Goal: Task Accomplishment & Management: Complete application form

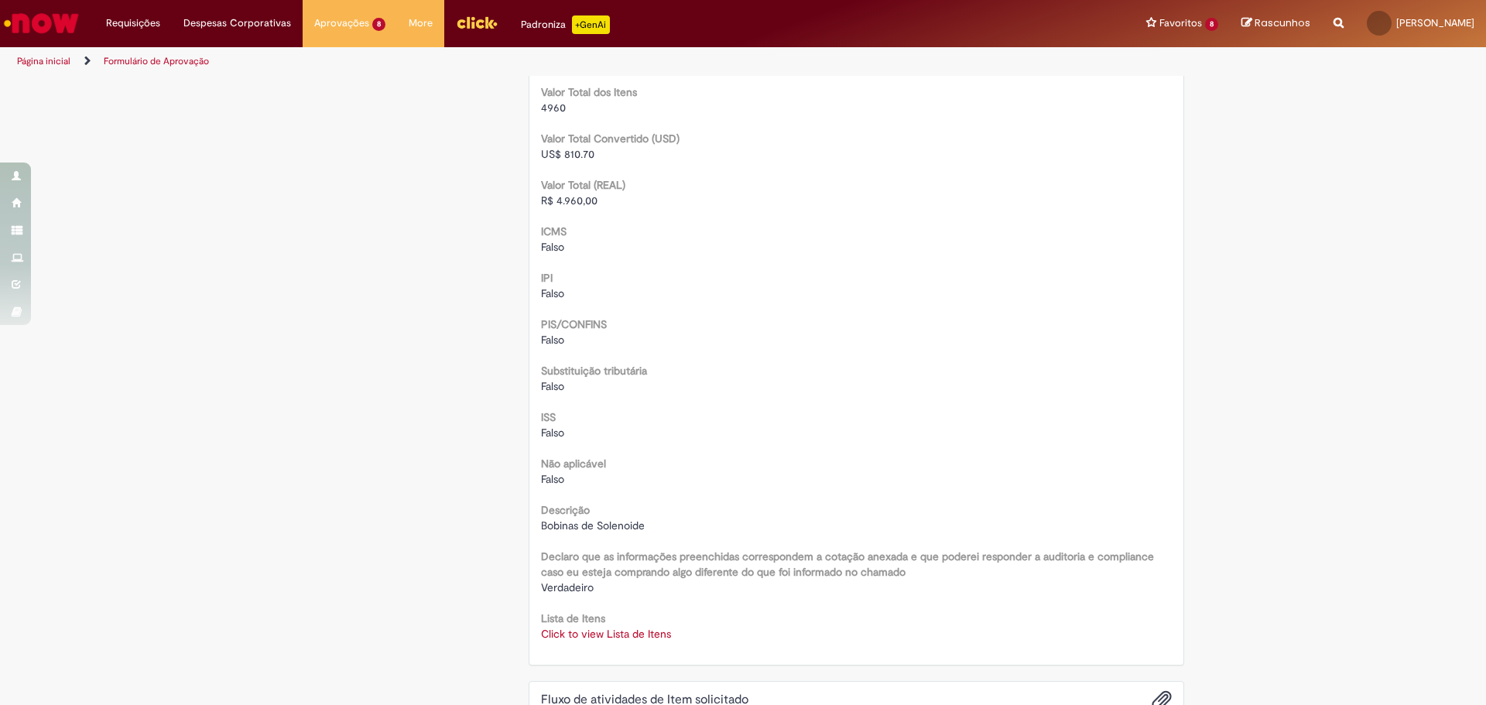
scroll to position [1428, 0]
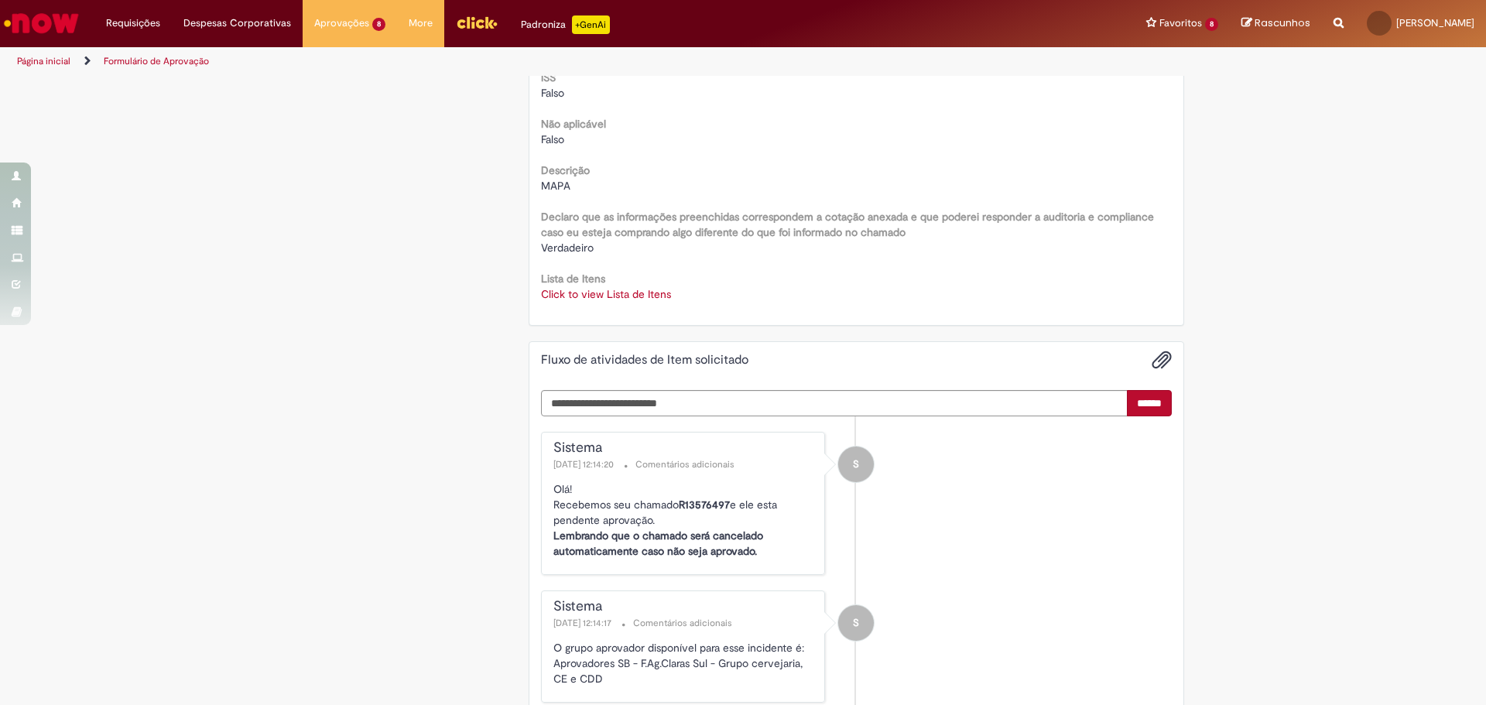
scroll to position [2089, 0]
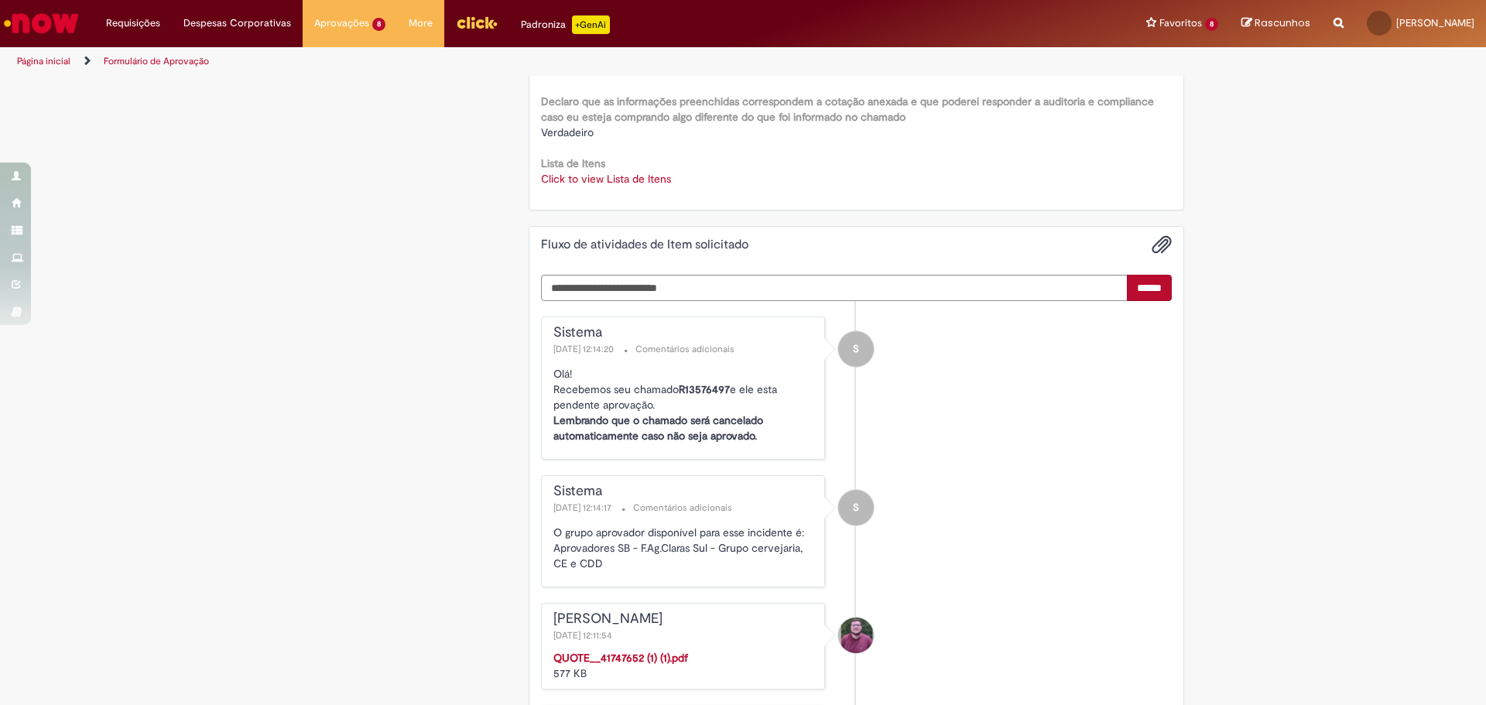
click at [603, 180] on link "Click to view Lista de Itens" at bounding box center [606, 179] width 130 height 14
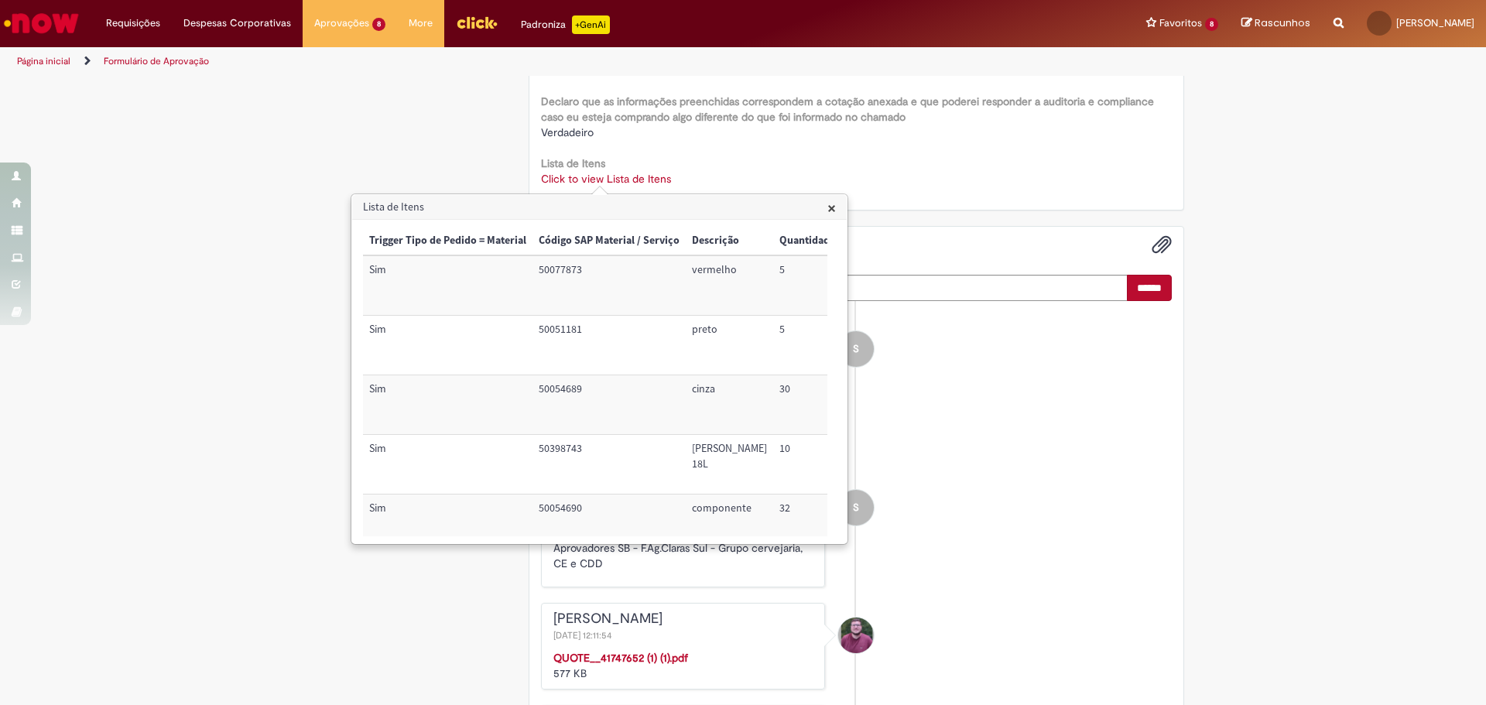
click at [833, 207] on span "×" at bounding box center [831, 207] width 9 height 21
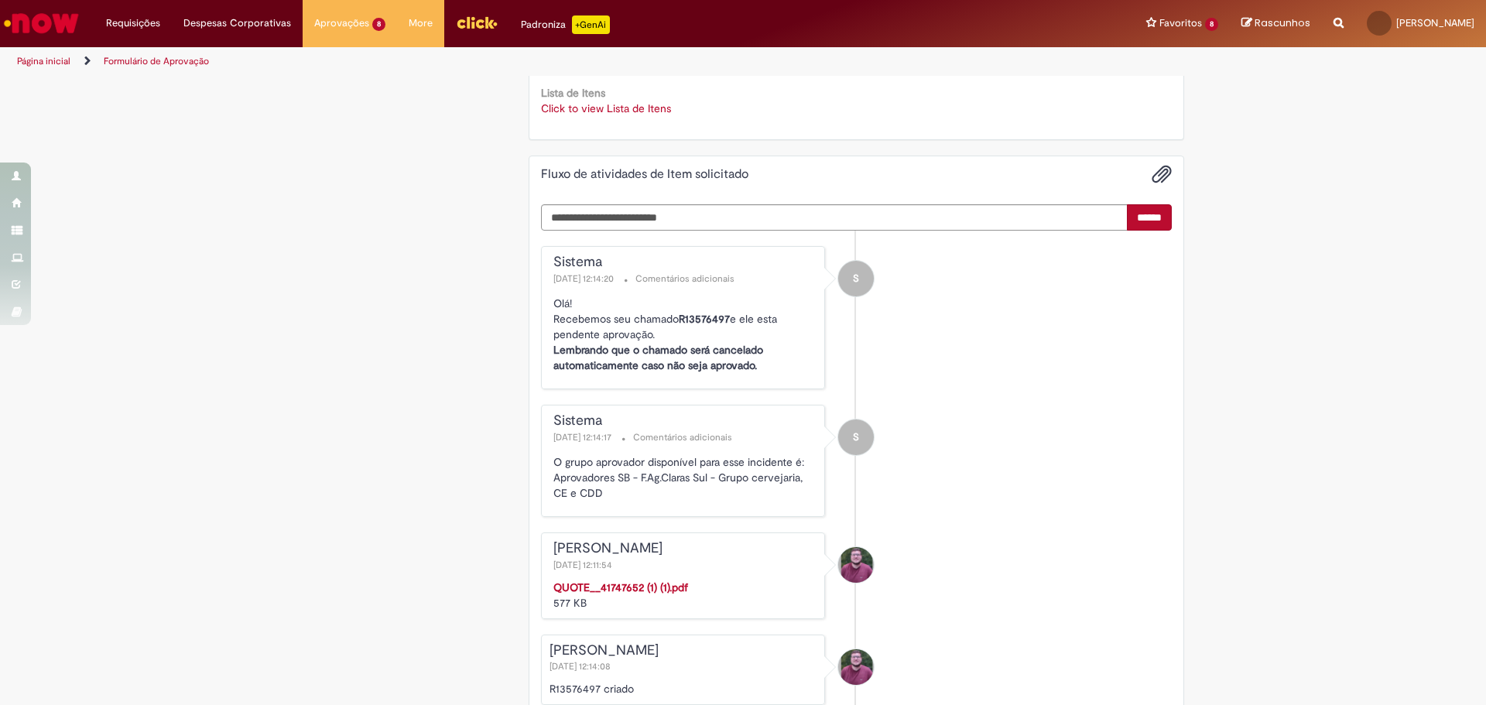
scroll to position [2279, 0]
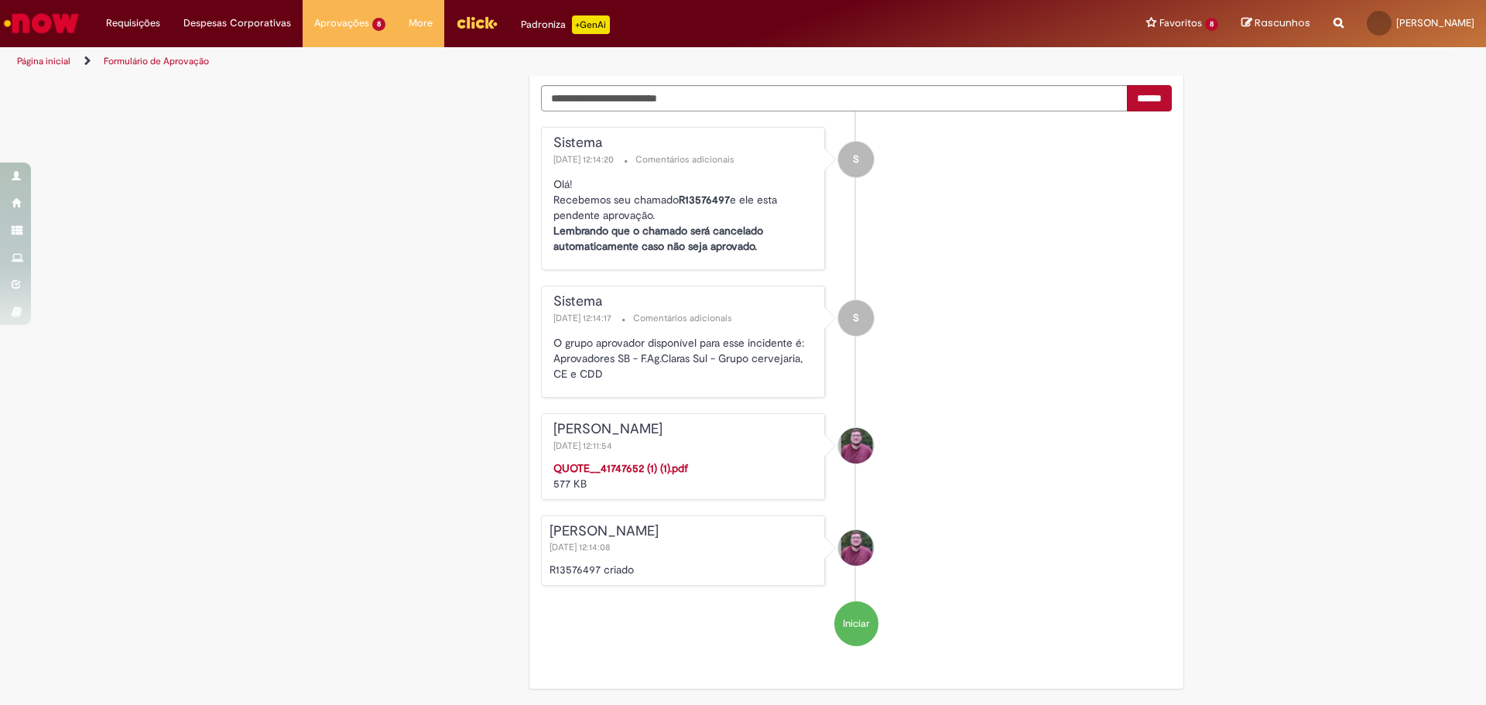
click at [646, 461] on strong "QUOTE__41747652 (1) (1).pdf" at bounding box center [620, 468] width 135 height 14
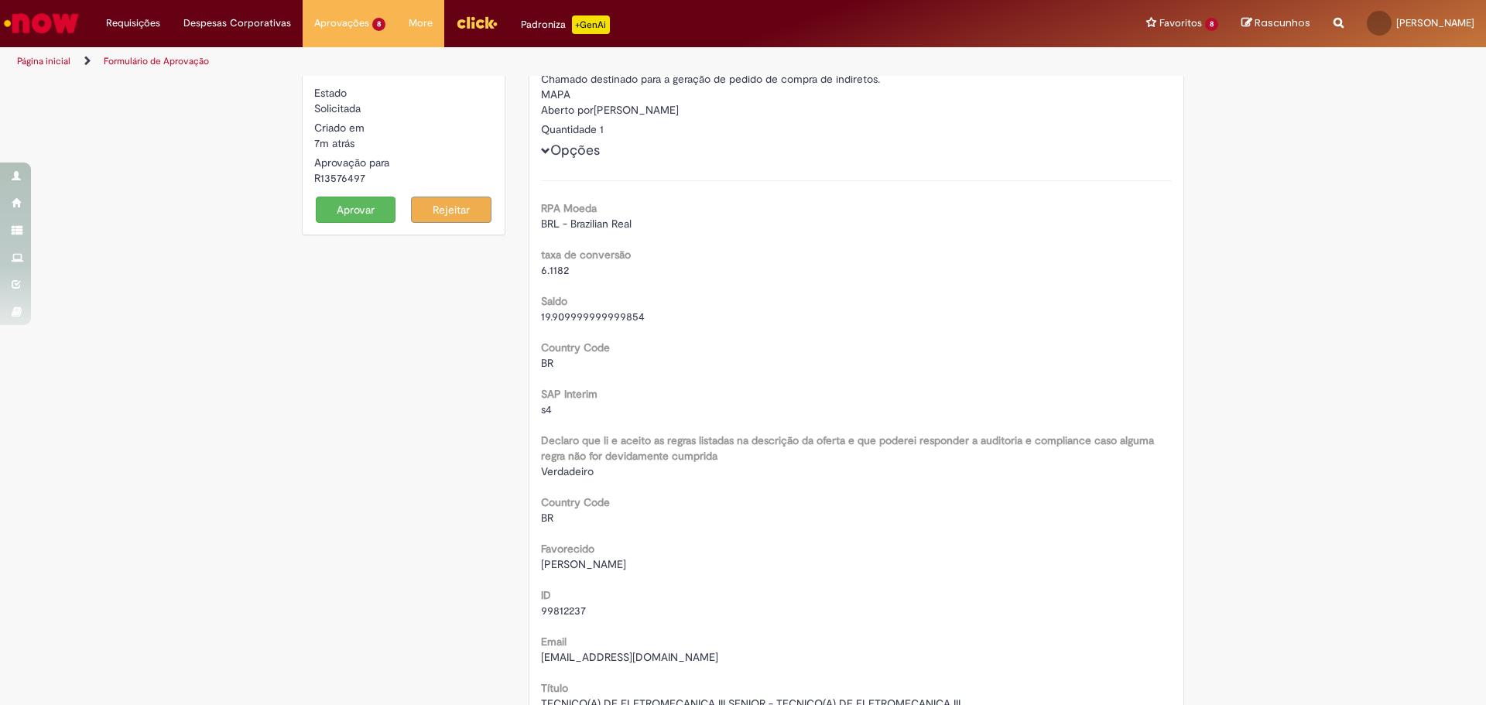
scroll to position [0, 0]
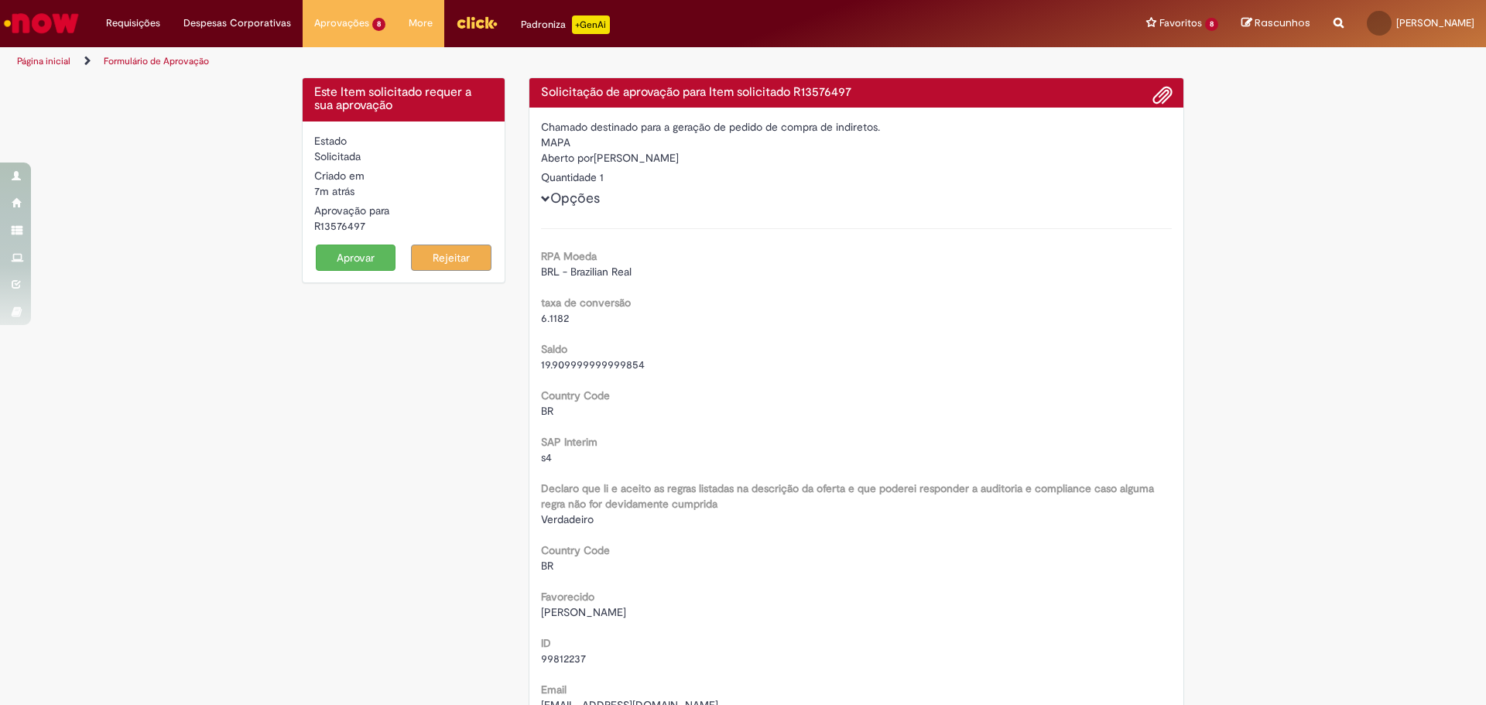
click at [354, 251] on button "Aprovar" at bounding box center [356, 258] width 80 height 26
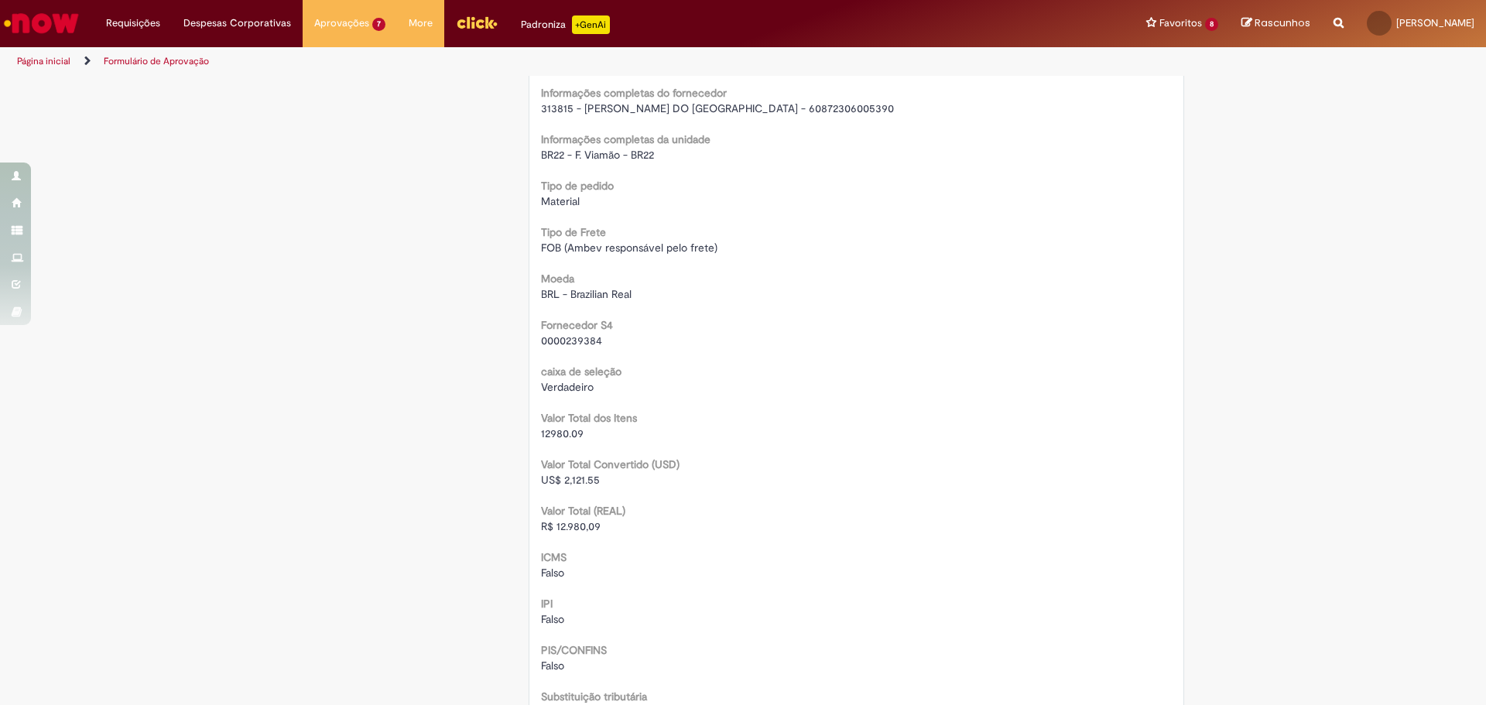
scroll to position [1470, 0]
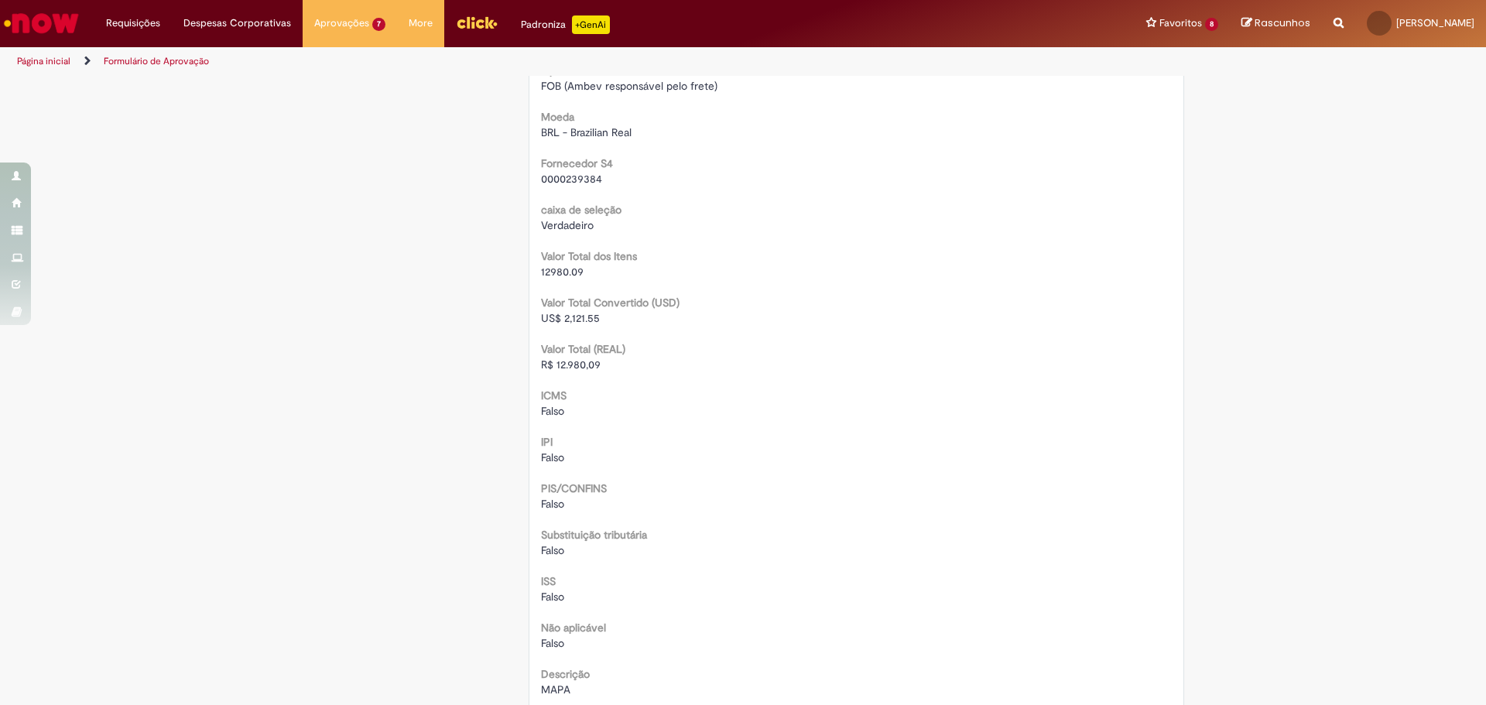
click at [553, 271] on span "12980.09" at bounding box center [562, 272] width 43 height 14
copy span "12980.09"
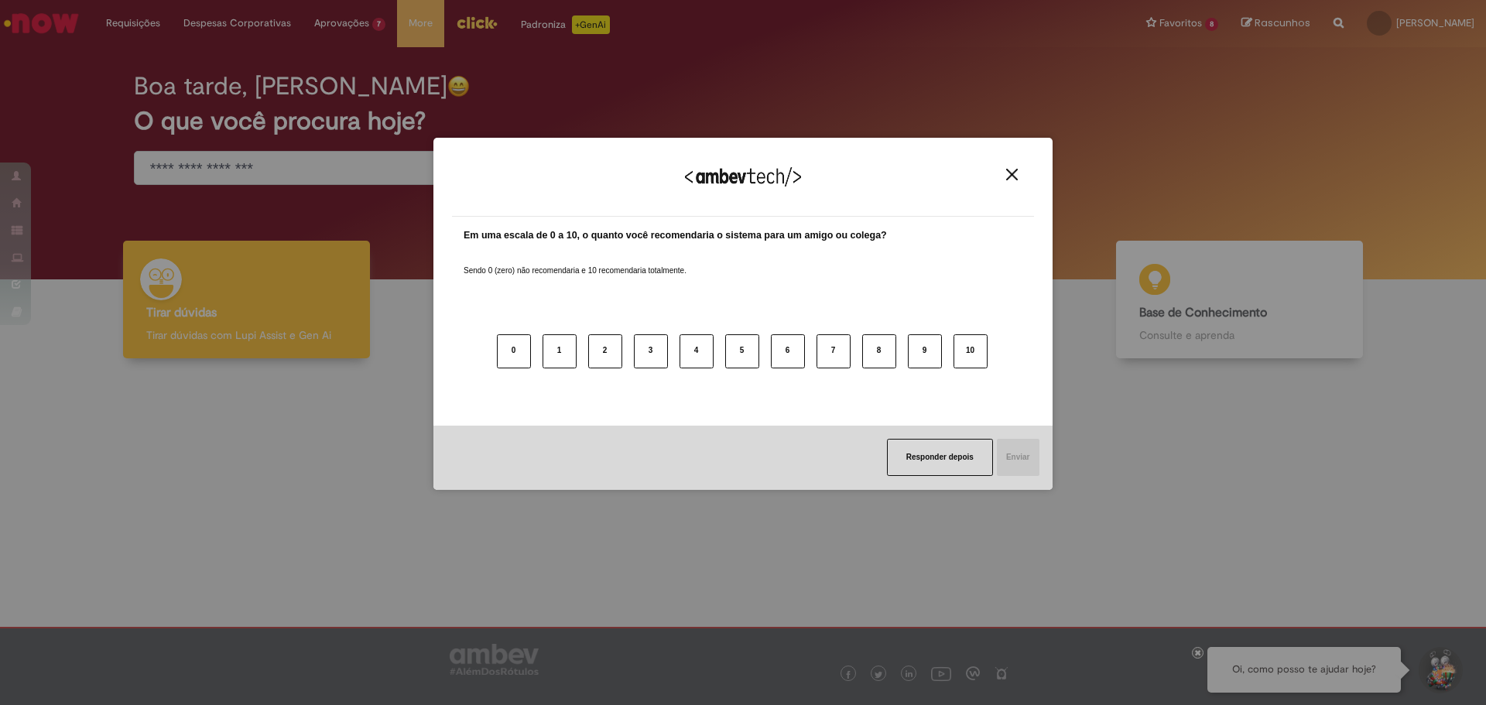
click at [1014, 175] on img "Close" at bounding box center [1012, 175] width 12 height 12
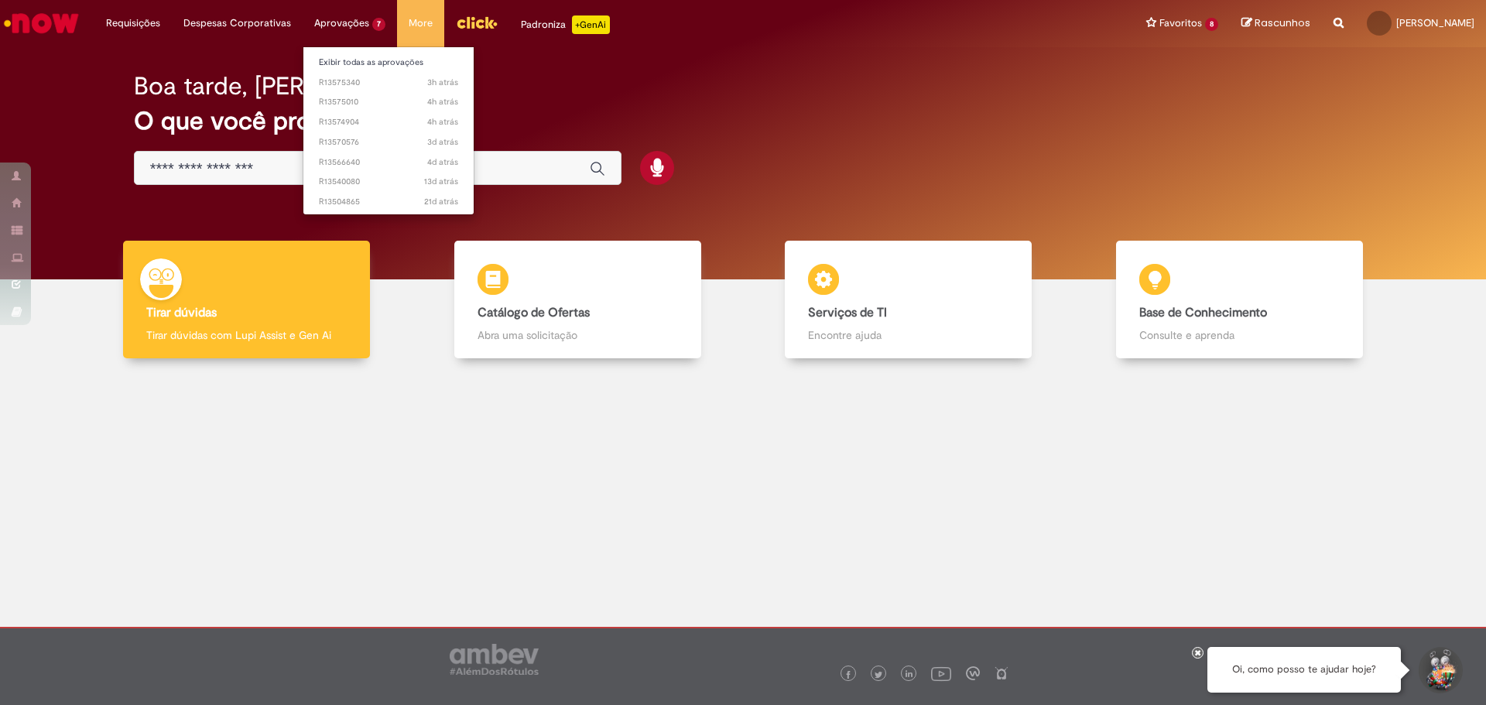
click at [341, 26] on li "Aprovações 7 Exibir todas as aprovações 3h atrás 3 horas atrás R13575340 4h atr…" at bounding box center [350, 23] width 94 height 46
click at [336, 180] on span "13d atrás 13 dias atrás R13540080" at bounding box center [388, 182] width 139 height 12
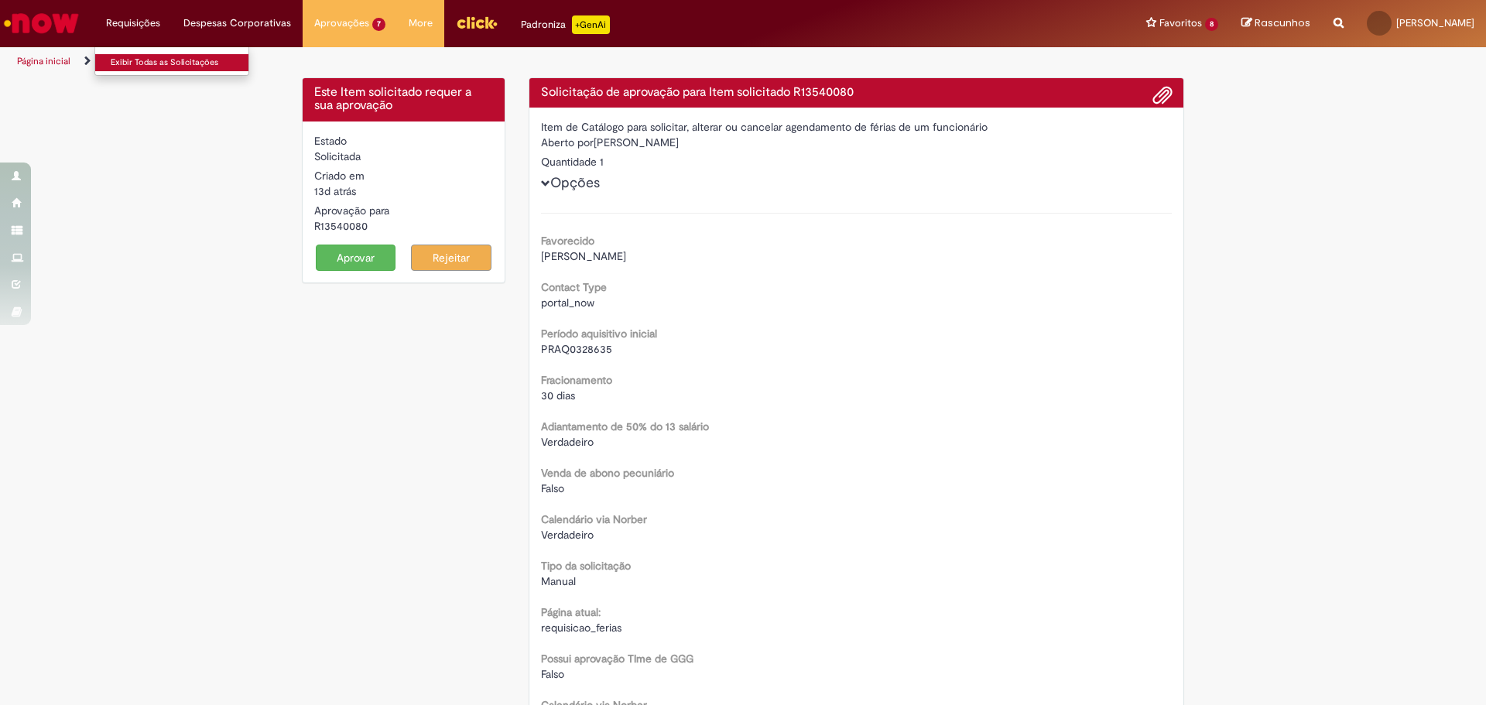
click at [157, 66] on link "Exibir Todas as Solicitações" at bounding box center [180, 62] width 170 height 17
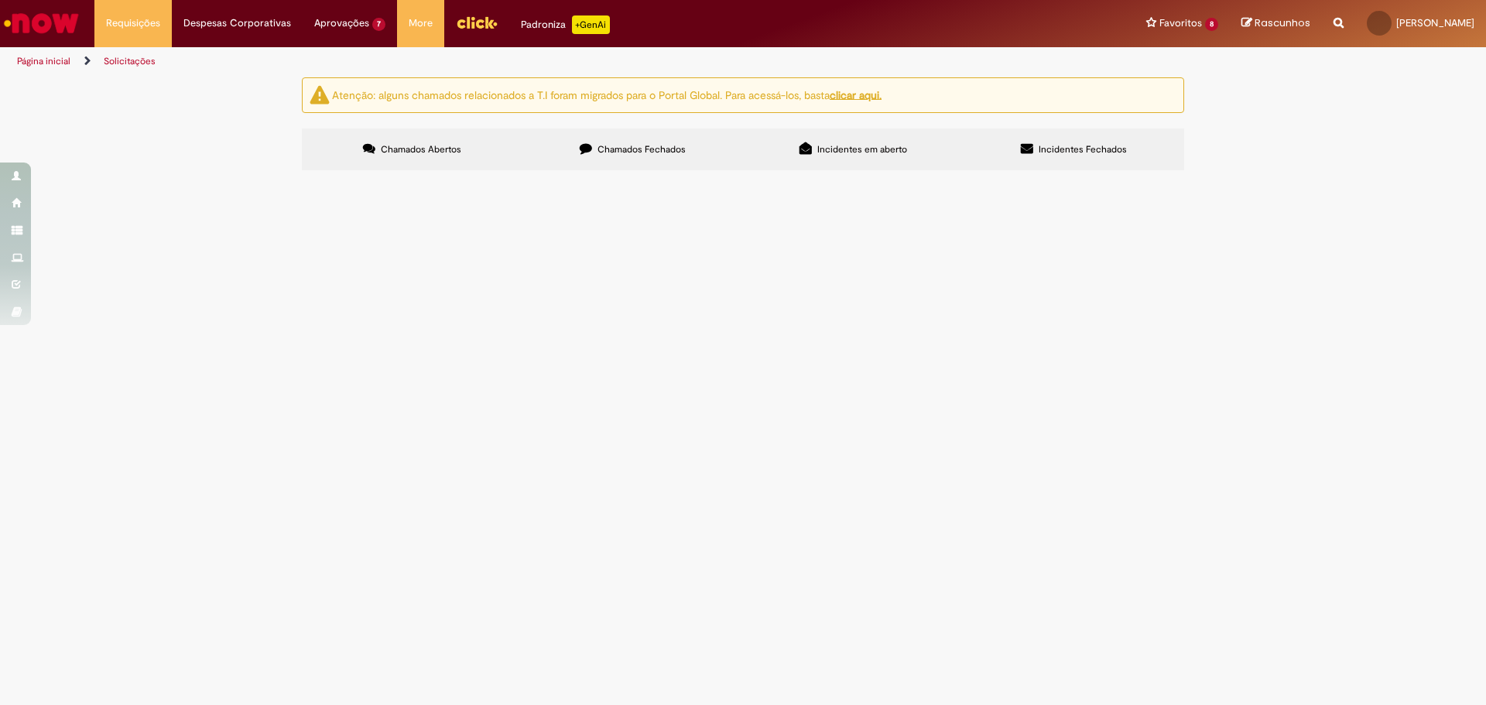
click at [652, 153] on span "Chamados Fechados" at bounding box center [641, 149] width 88 height 12
click at [901, 148] on label "Incidentes em aberto" at bounding box center [853, 149] width 221 height 42
click at [1097, 145] on span "Incidentes Fechados" at bounding box center [1082, 149] width 88 height 12
click at [471, 149] on label "Chamados Abertos" at bounding box center [412, 149] width 221 height 42
click at [635, 156] on label "Chamados Fechados" at bounding box center [632, 149] width 221 height 42
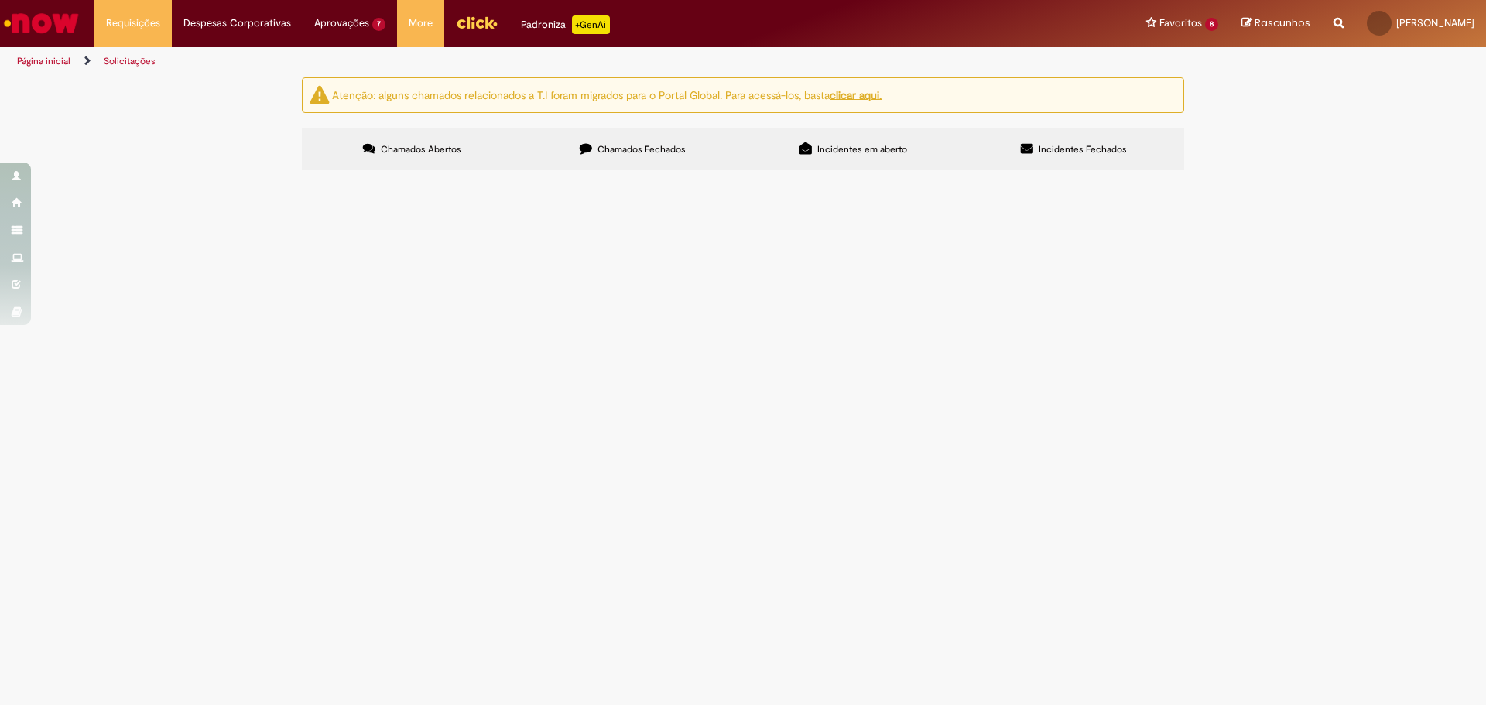
click at [0, 0] on th "Encerrado" at bounding box center [0, 0] width 0 height 0
click at [0, 0] on icon at bounding box center [0, 0] width 0 height 0
click at [1079, 147] on span "Incidentes Fechados" at bounding box center [1082, 149] width 88 height 12
click at [0, 0] on button at bounding box center [0, 0] width 0 height 0
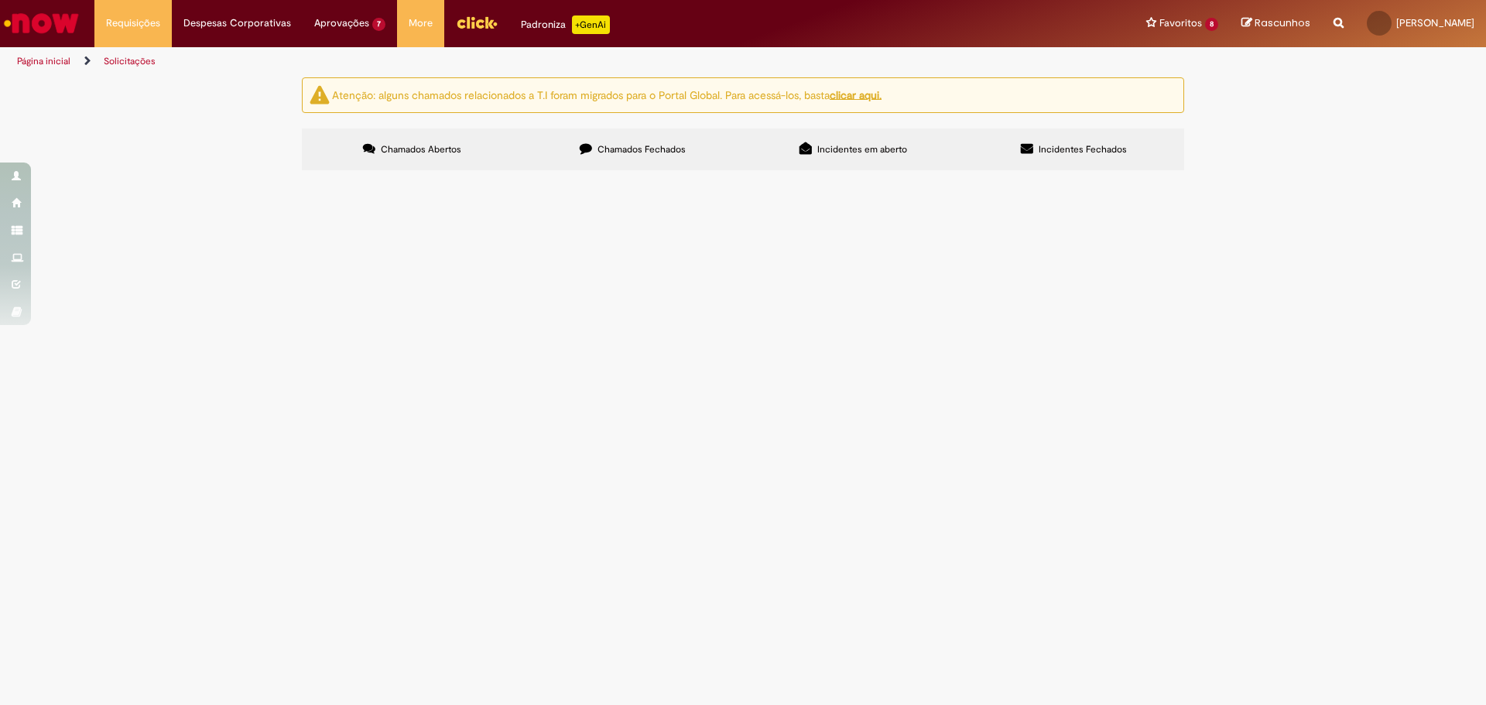
click at [0, 0] on button at bounding box center [0, 0] width 0 height 0
click at [0, 0] on div "Não há registros em Incidente usando este filtro" at bounding box center [0, 0] width 0 height 0
click at [881, 152] on span "Incidentes em aberto" at bounding box center [862, 149] width 90 height 12
click at [392, 149] on span "Chamados Abertos" at bounding box center [421, 149] width 80 height 12
click at [865, 146] on span "Incidentes em aberto" at bounding box center [862, 149] width 90 height 12
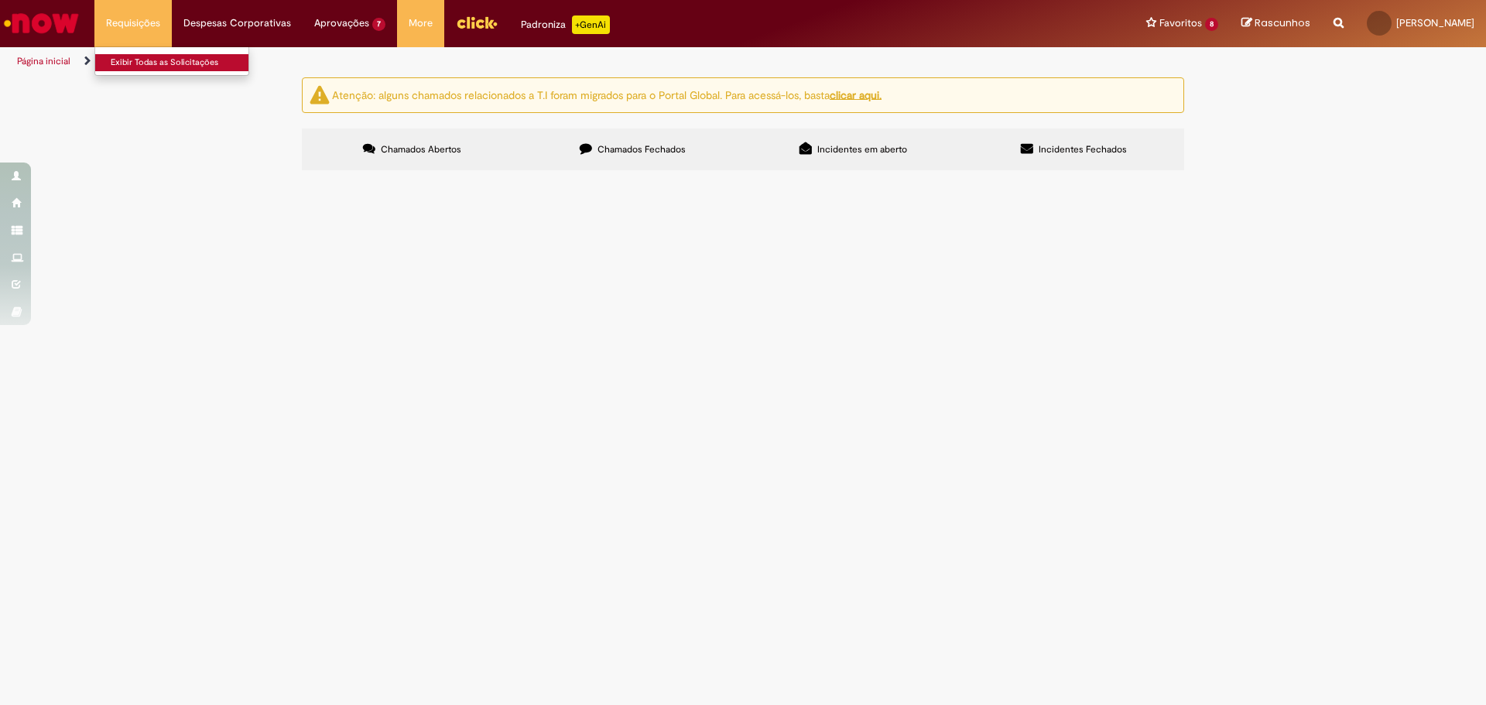
click at [135, 57] on link "Exibir Todas as Solicitações" at bounding box center [180, 62] width 170 height 17
click at [652, 152] on span "Chamados Fechados" at bounding box center [641, 149] width 88 height 12
click at [0, 0] on link "2" at bounding box center [0, 0] width 0 height 0
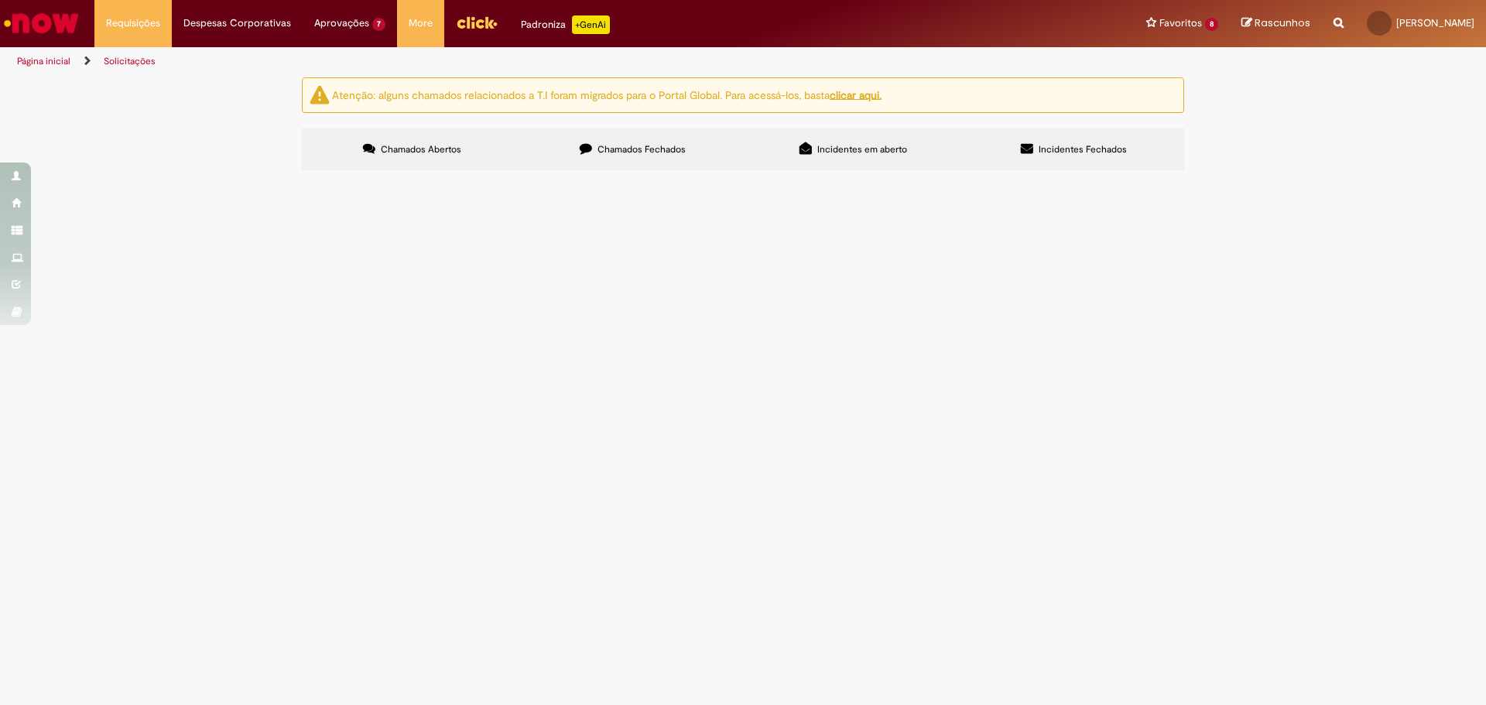
click at [0, 0] on div at bounding box center [0, 0] width 0 height 0
click at [0, 0] on icon at bounding box center [0, 0] width 0 height 0
click at [0, 0] on div at bounding box center [0, 0] width 0 height 0
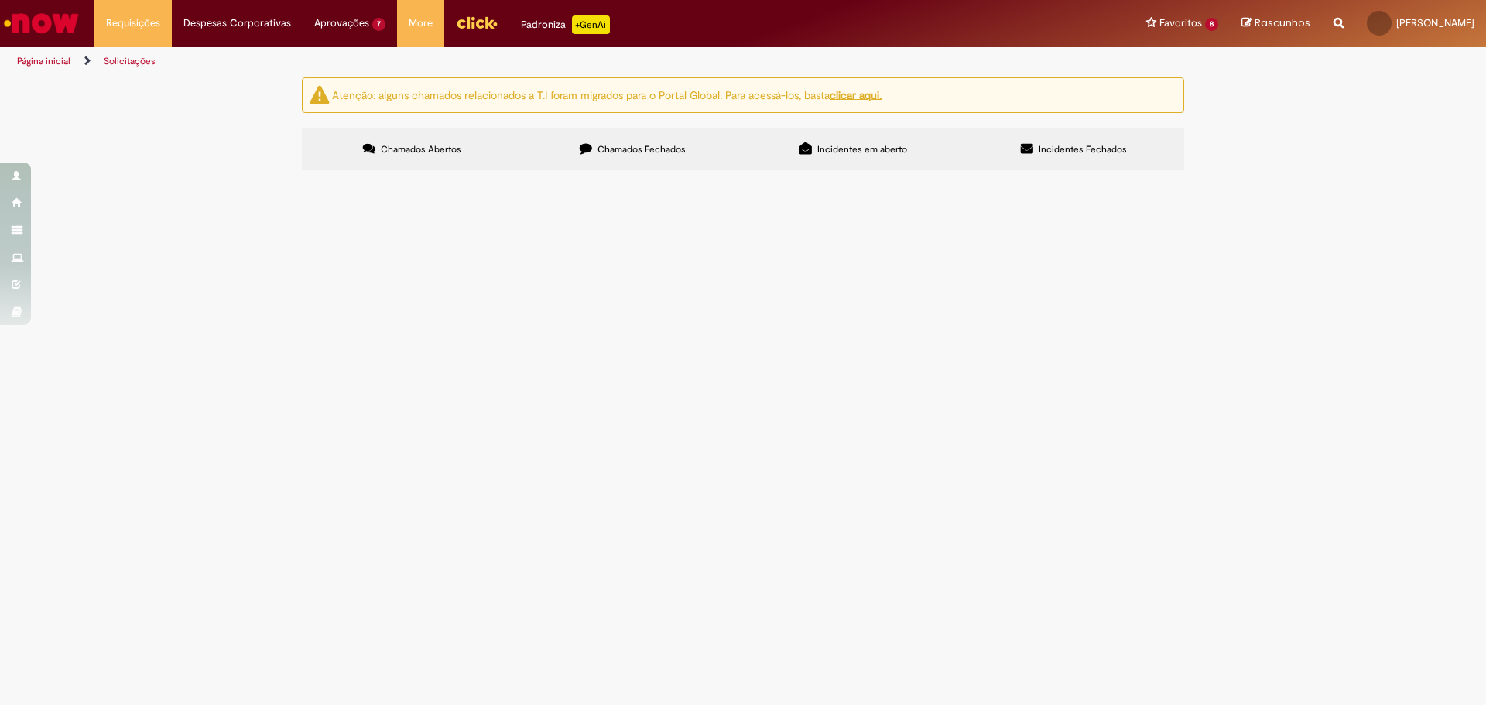
click at [0, 0] on link at bounding box center [0, 0] width 0 height 0
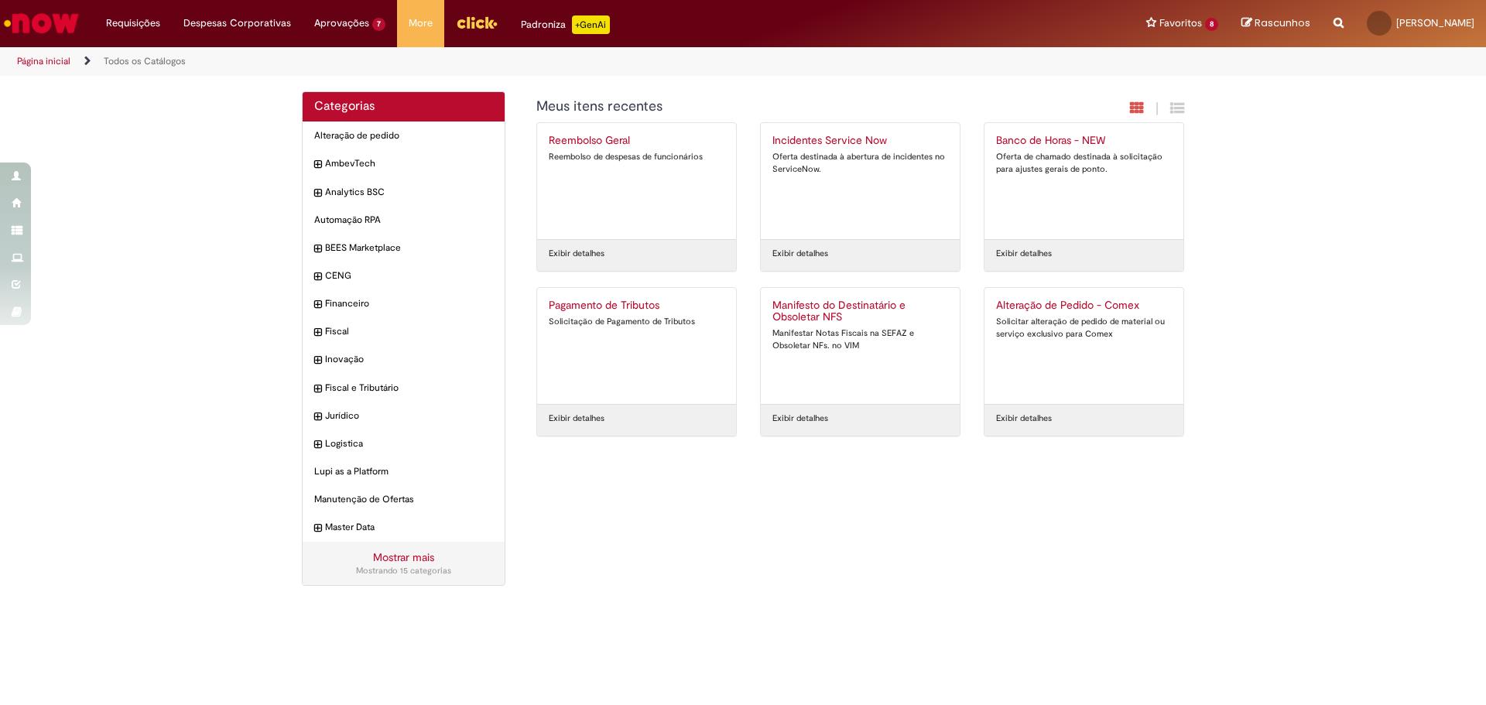
click at [1042, 142] on h2 "Banco de Horas - NEW" at bounding box center [1084, 141] width 176 height 12
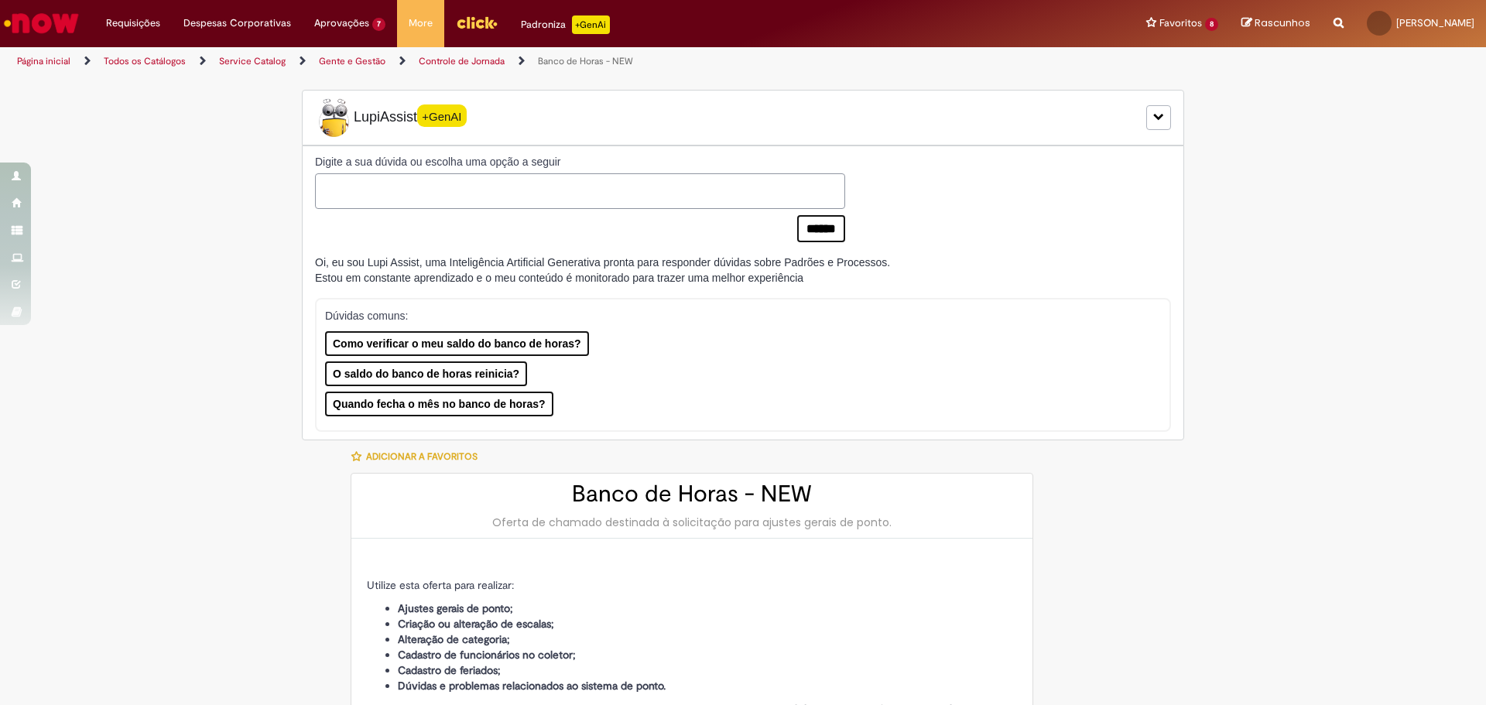
type input "********"
type input "**********"
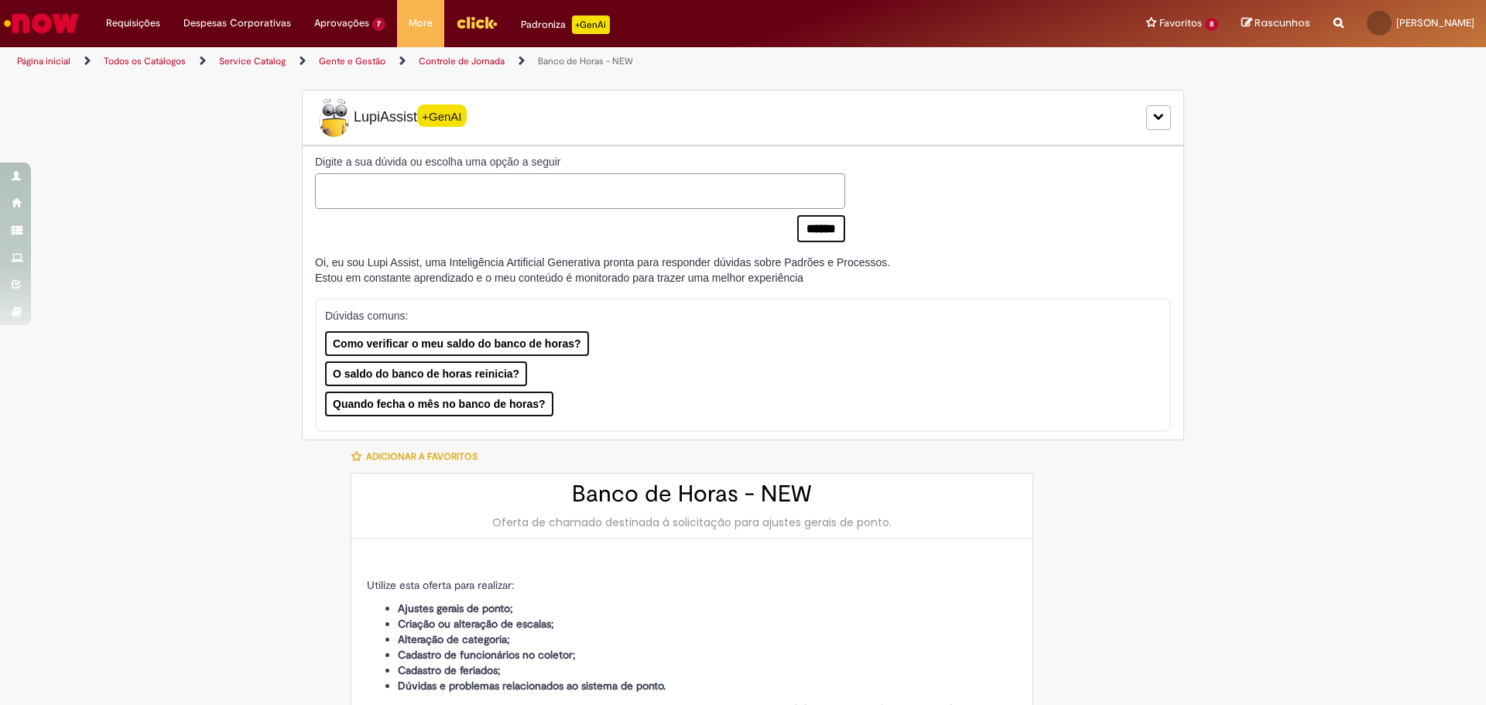
type input "****"
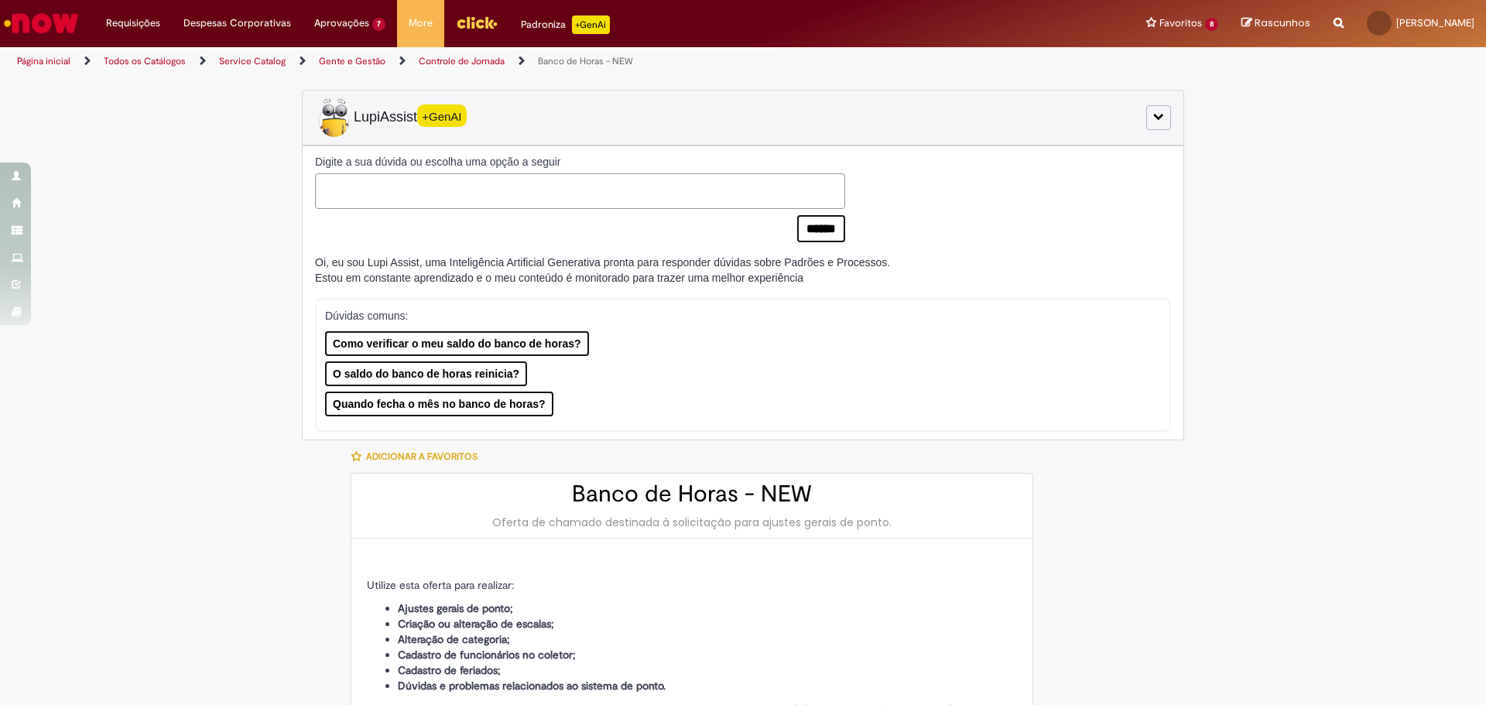
type input "**********"
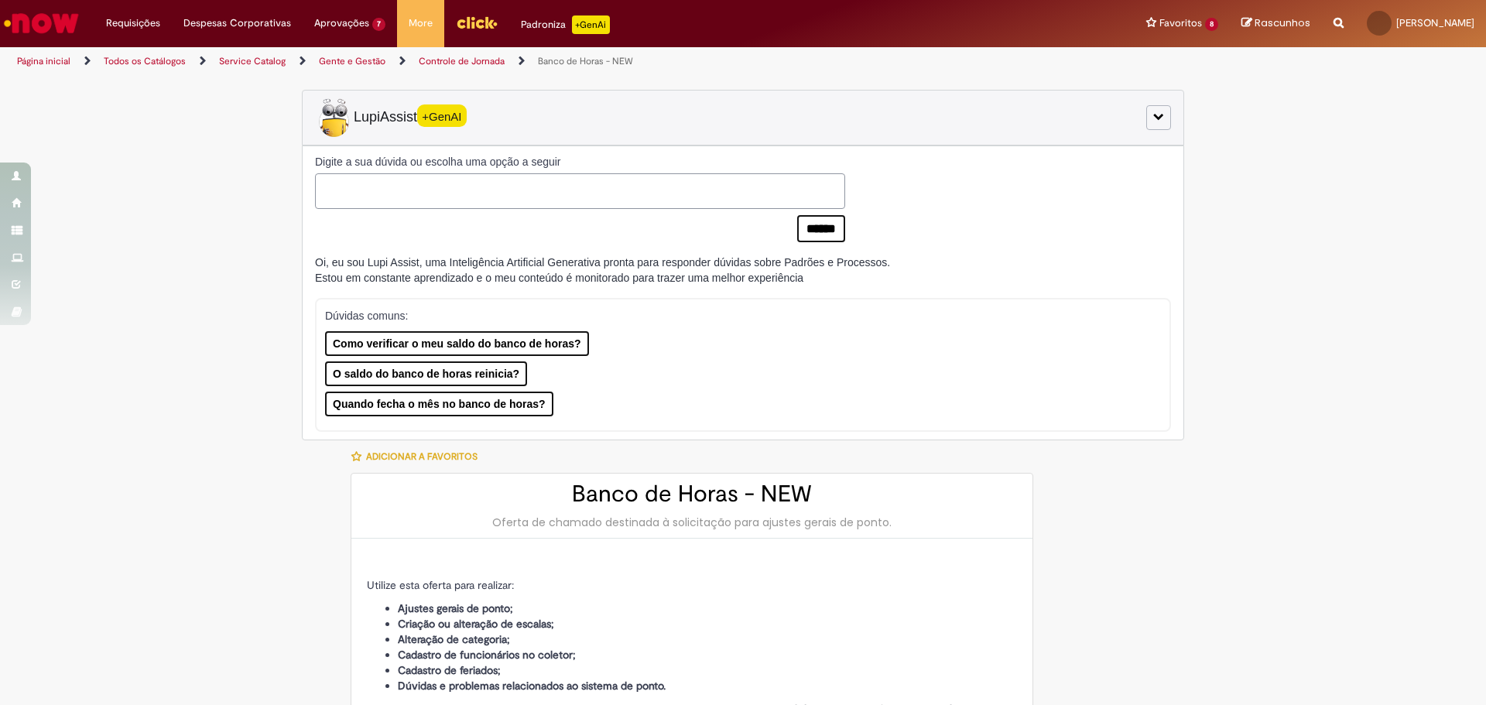
type input "**********"
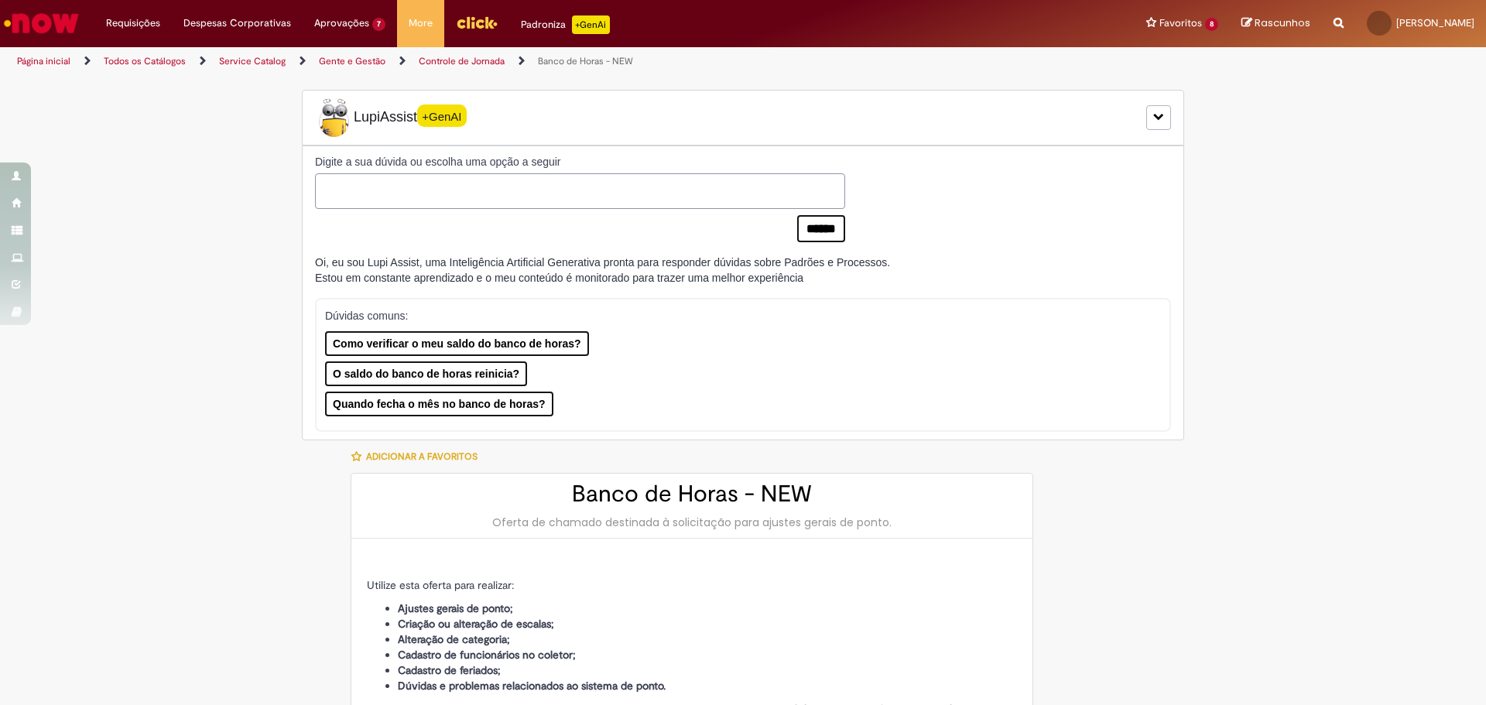
click at [590, 60] on link "Banco de Horas - NEW" at bounding box center [585, 61] width 95 height 12
click at [467, 63] on link "Controle de Jornada" at bounding box center [462, 61] width 86 height 12
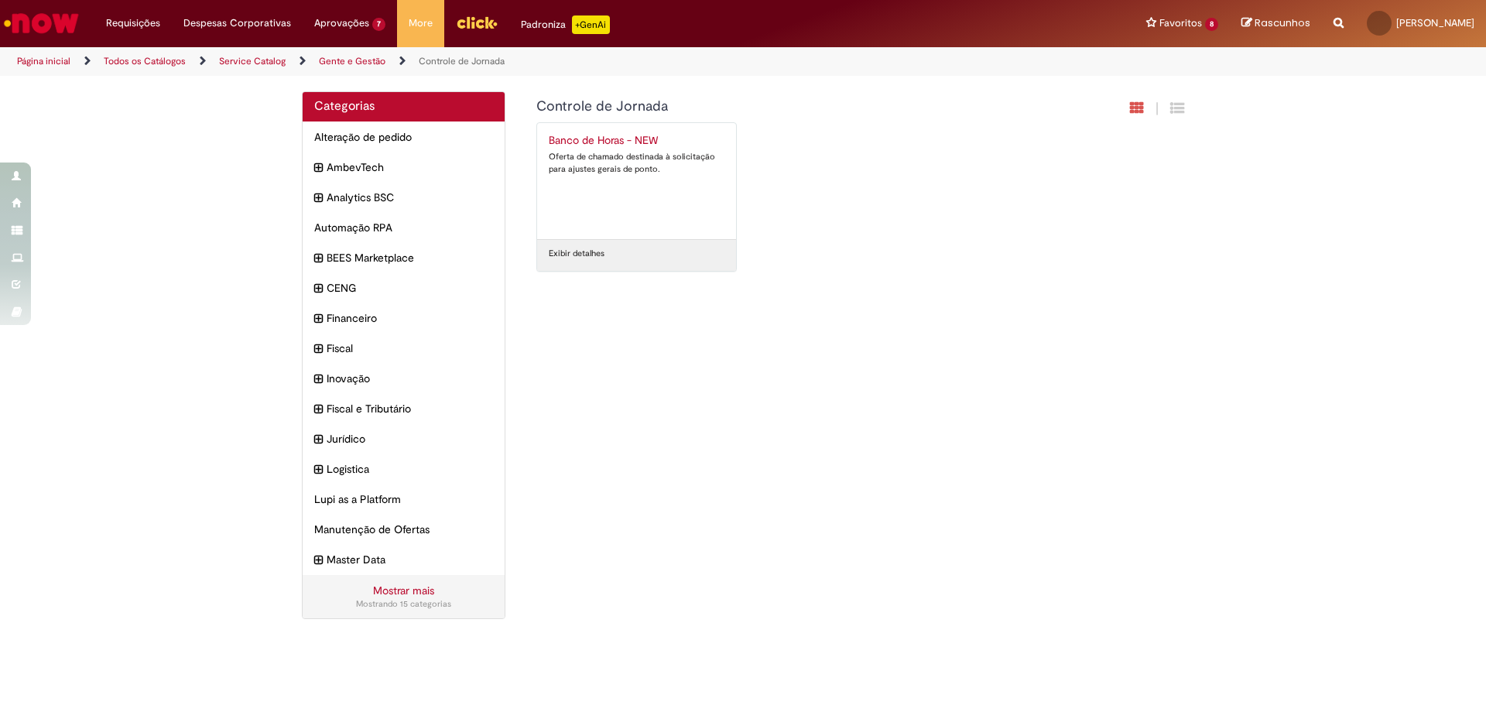
click at [585, 152] on div "Oferta de chamado destinada à solicitação para ajustes gerais de ponto." at bounding box center [637, 163] width 176 height 24
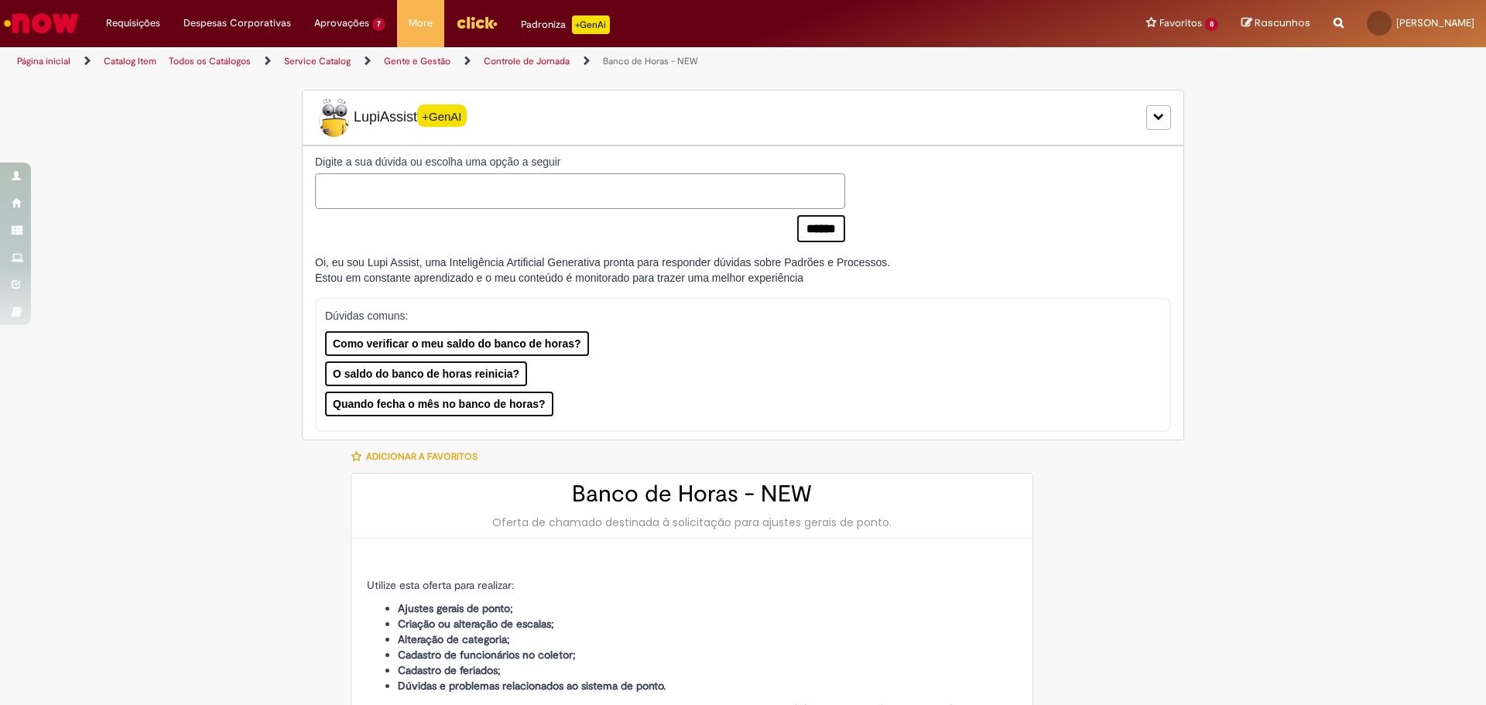
type input "********"
type input "**********"
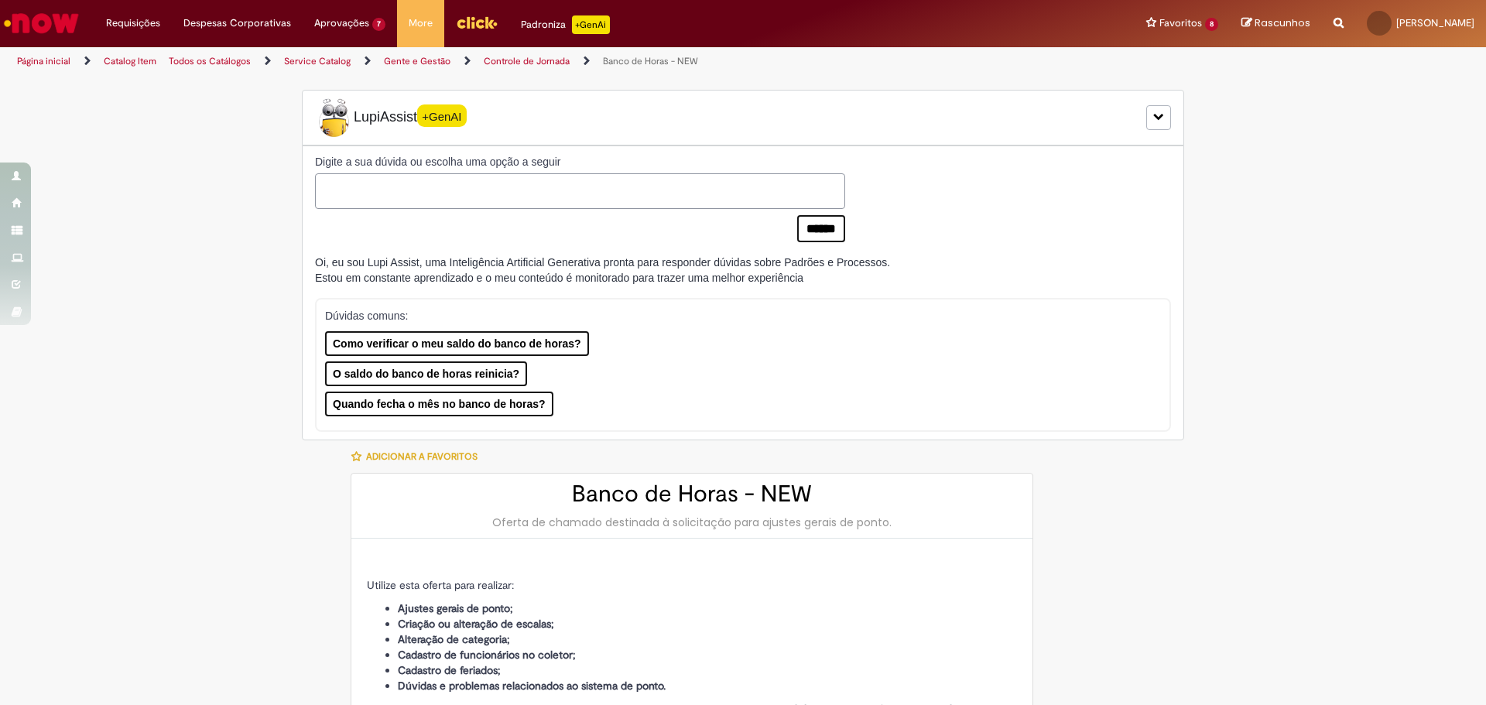
type input "****"
type input "**********"
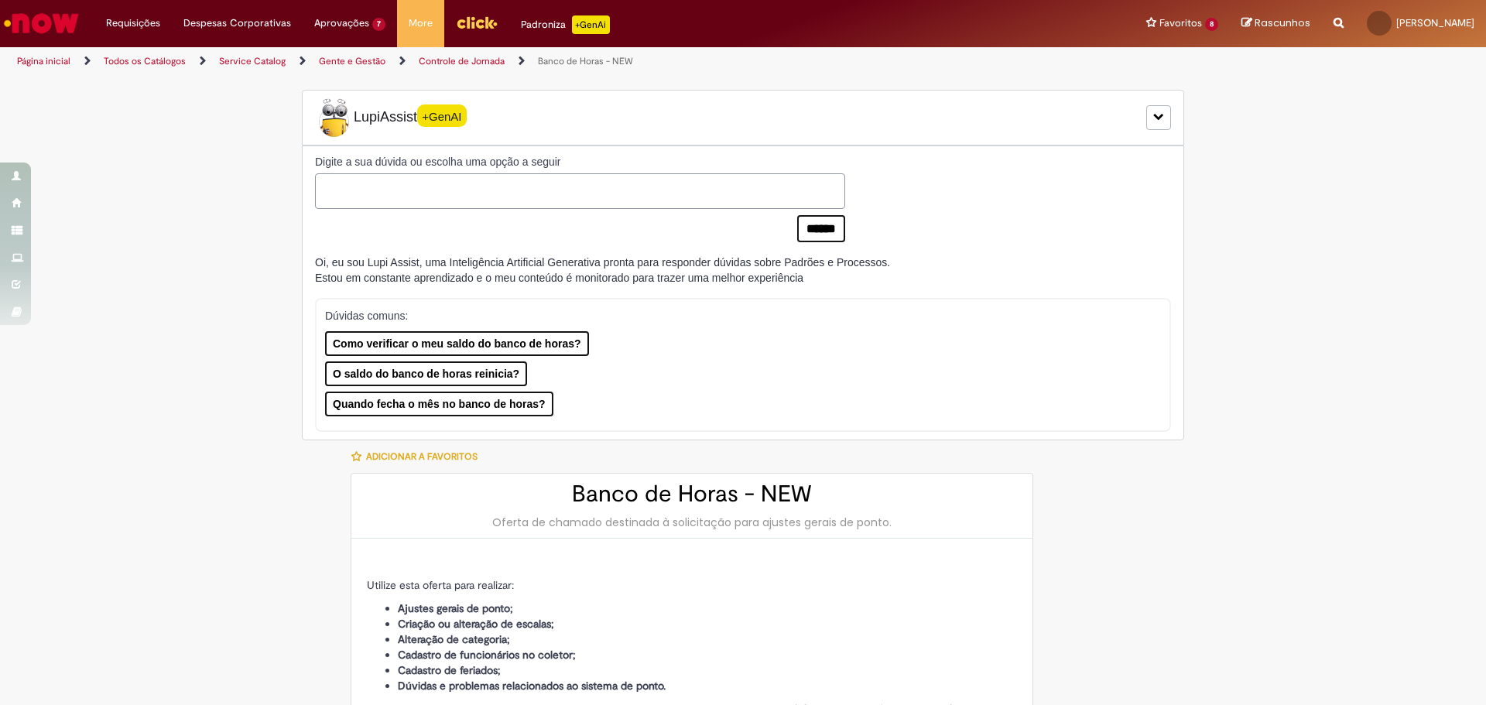
type input "**********"
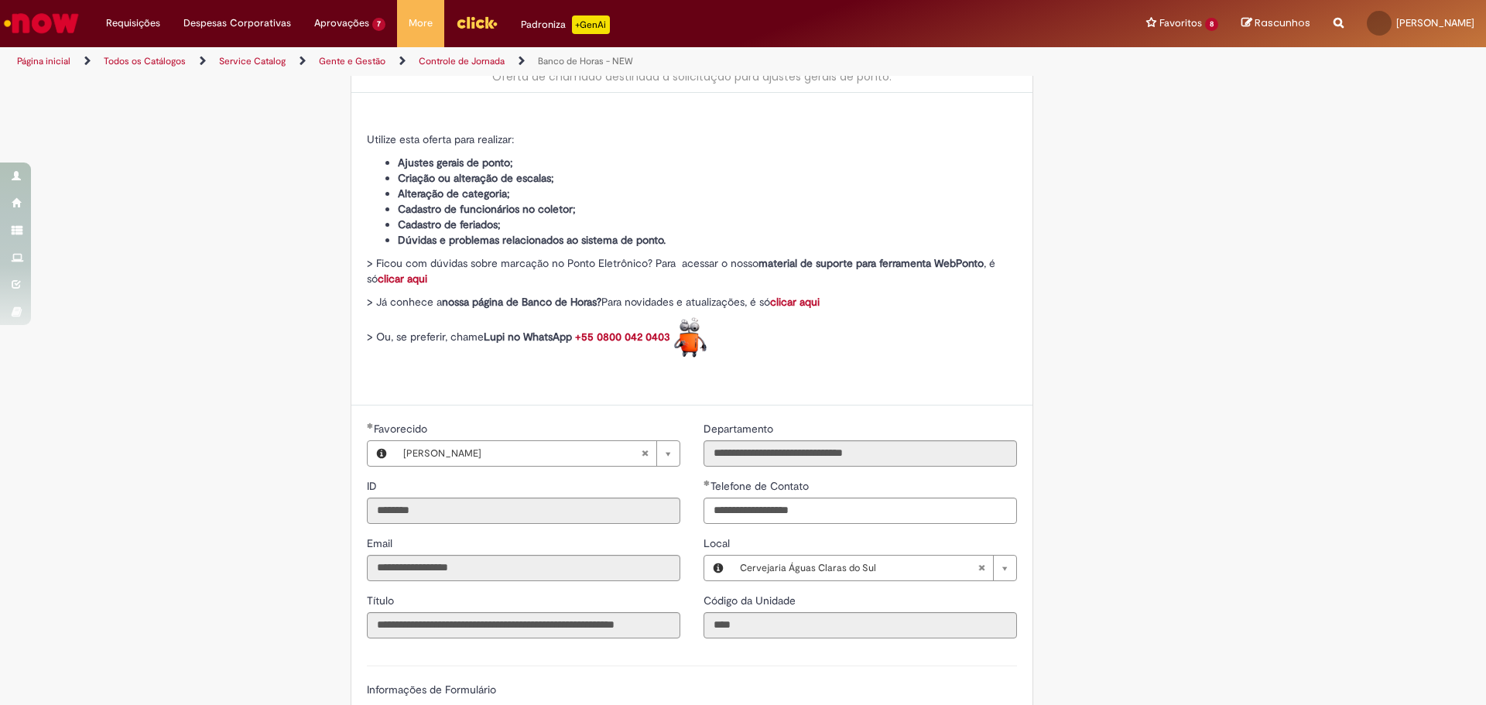
scroll to position [464, 0]
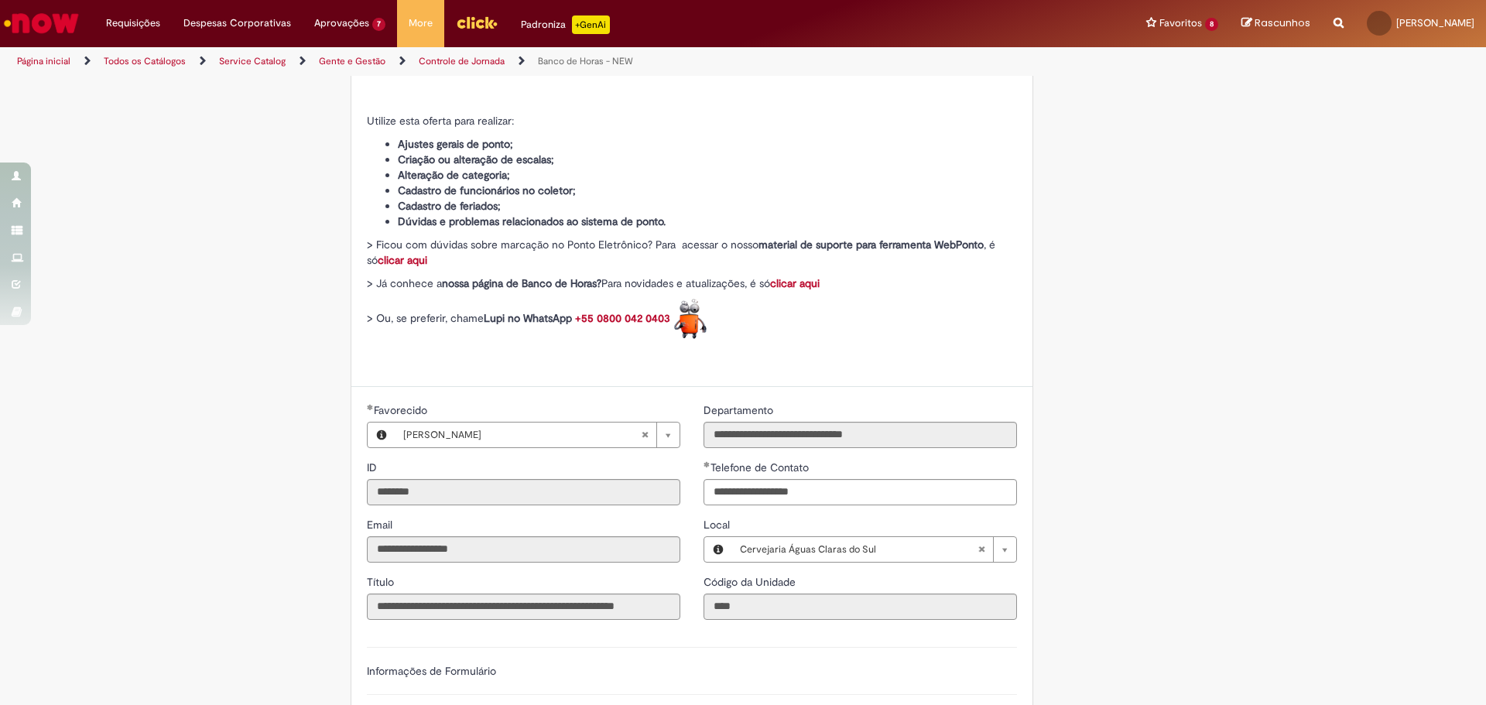
click at [789, 280] on strong "clicar aqui" at bounding box center [795, 283] width 50 height 14
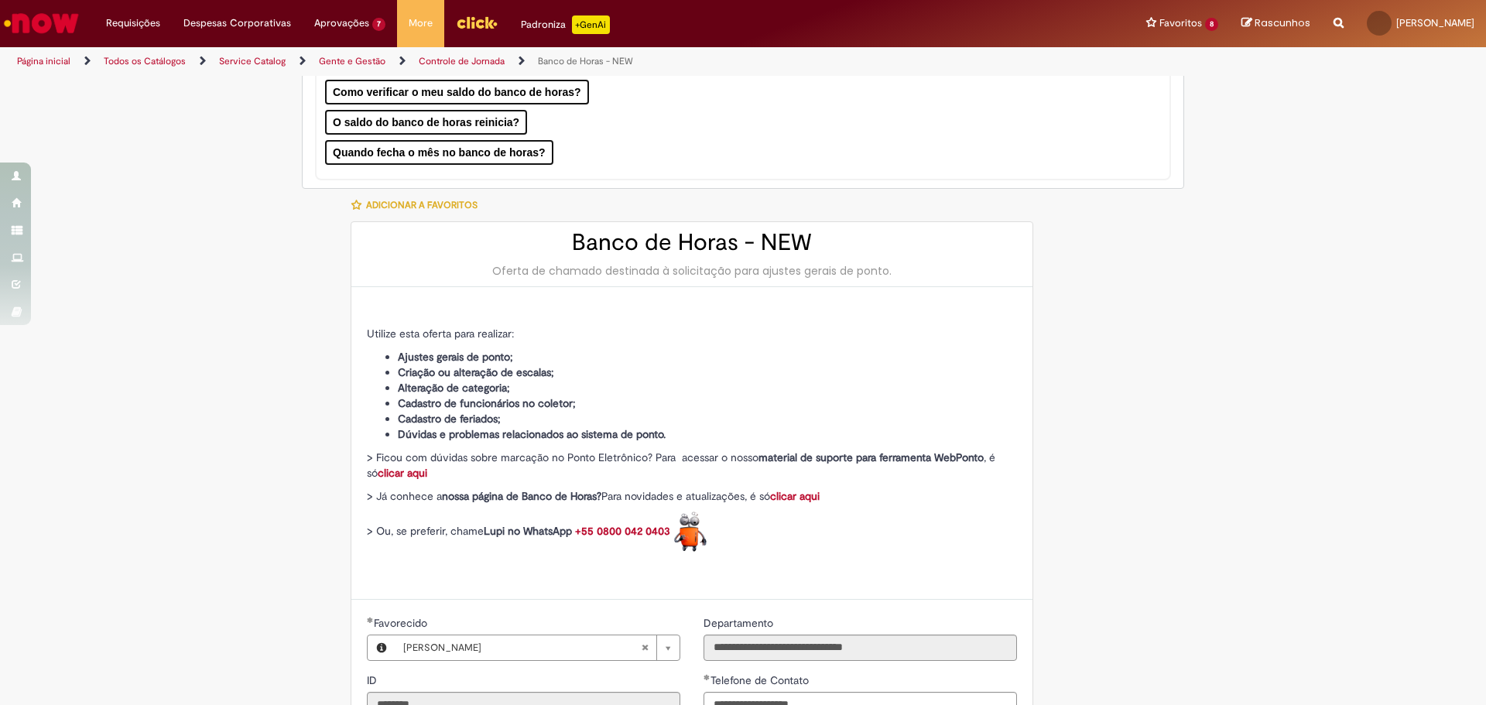
scroll to position [0, 0]
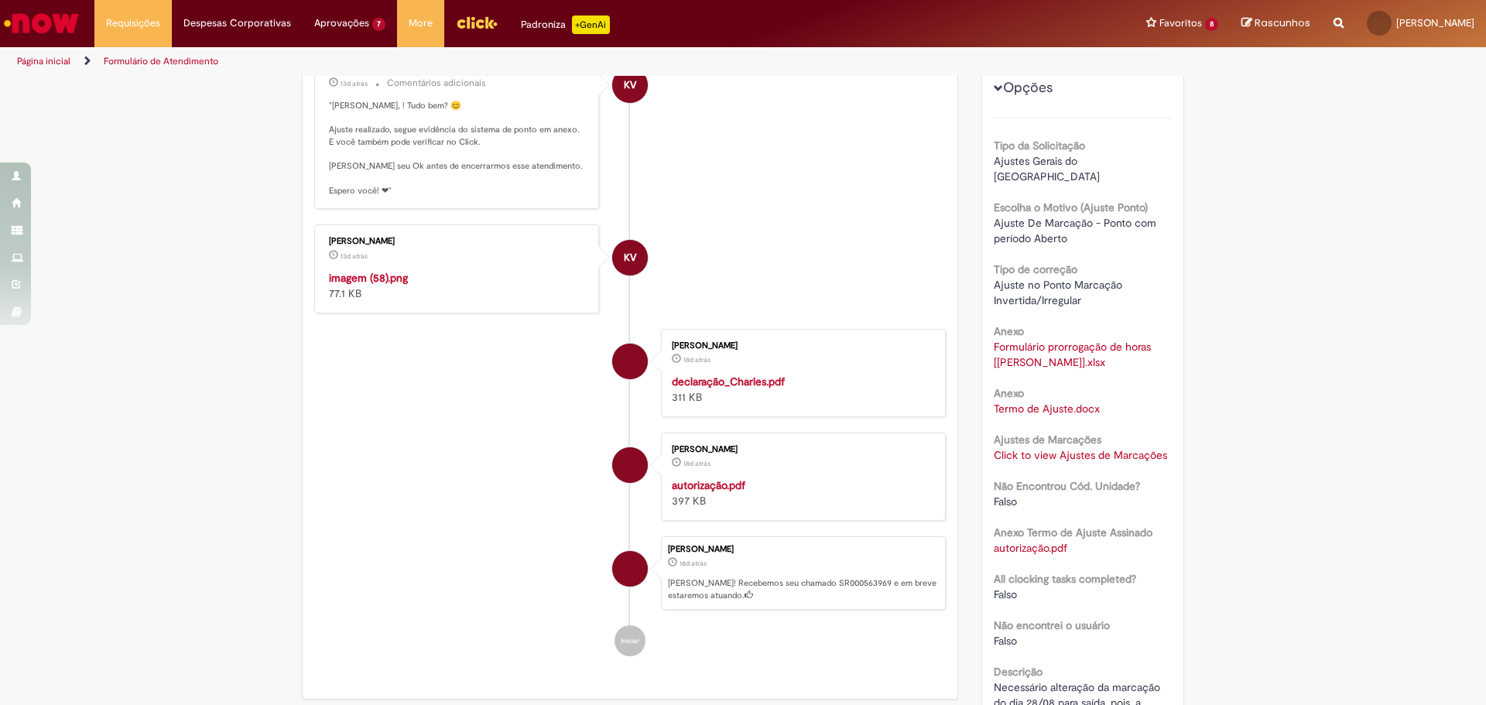
scroll to position [155, 0]
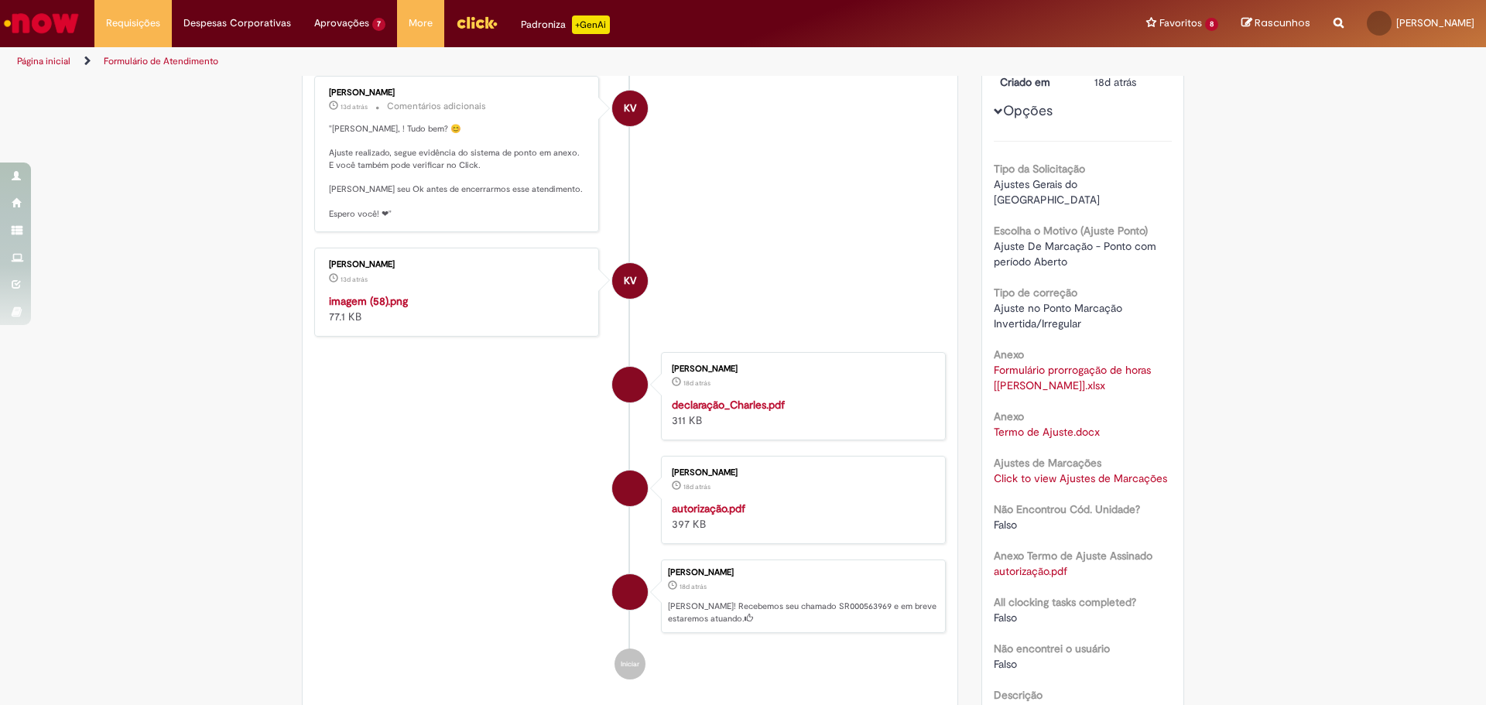
click at [451, 293] on img "Histórico de tíquete" at bounding box center [458, 293] width 258 height 0
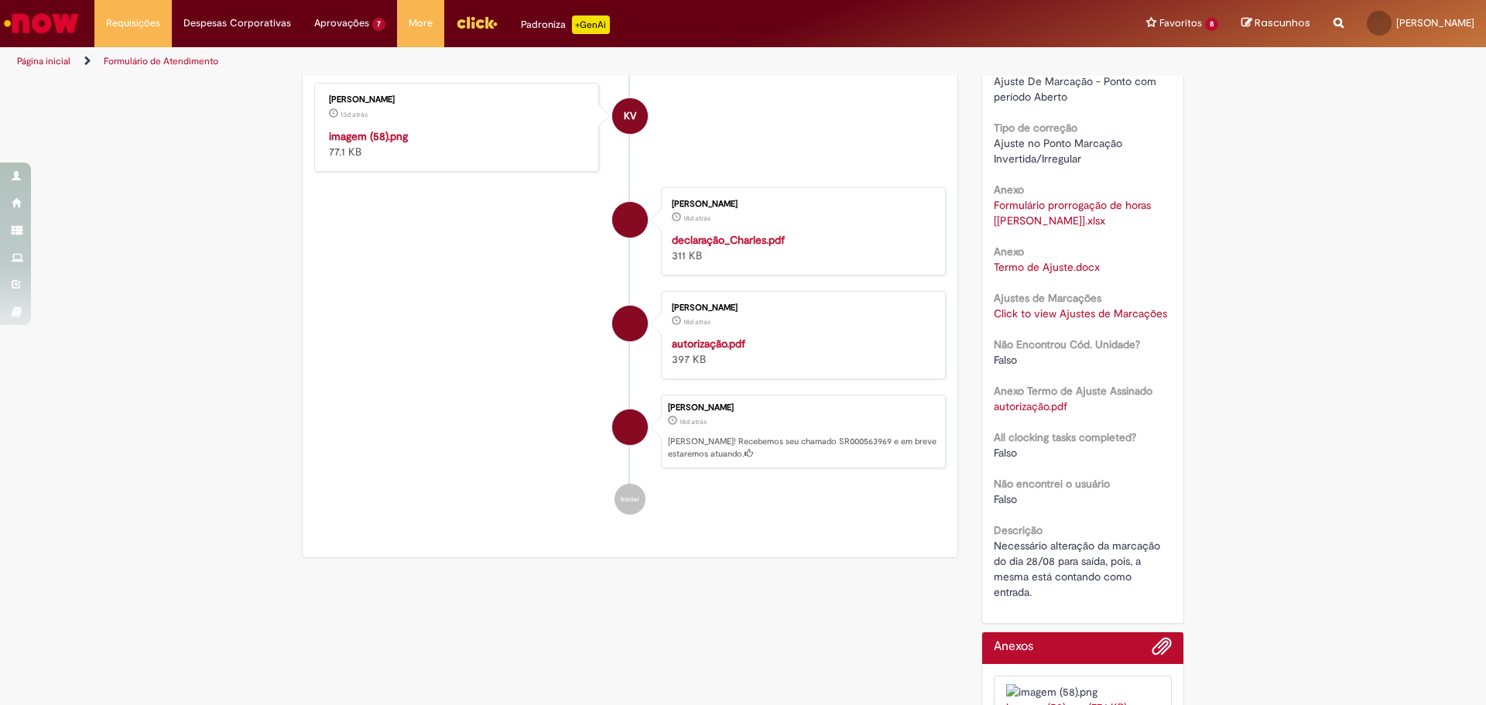
scroll to position [464, 0]
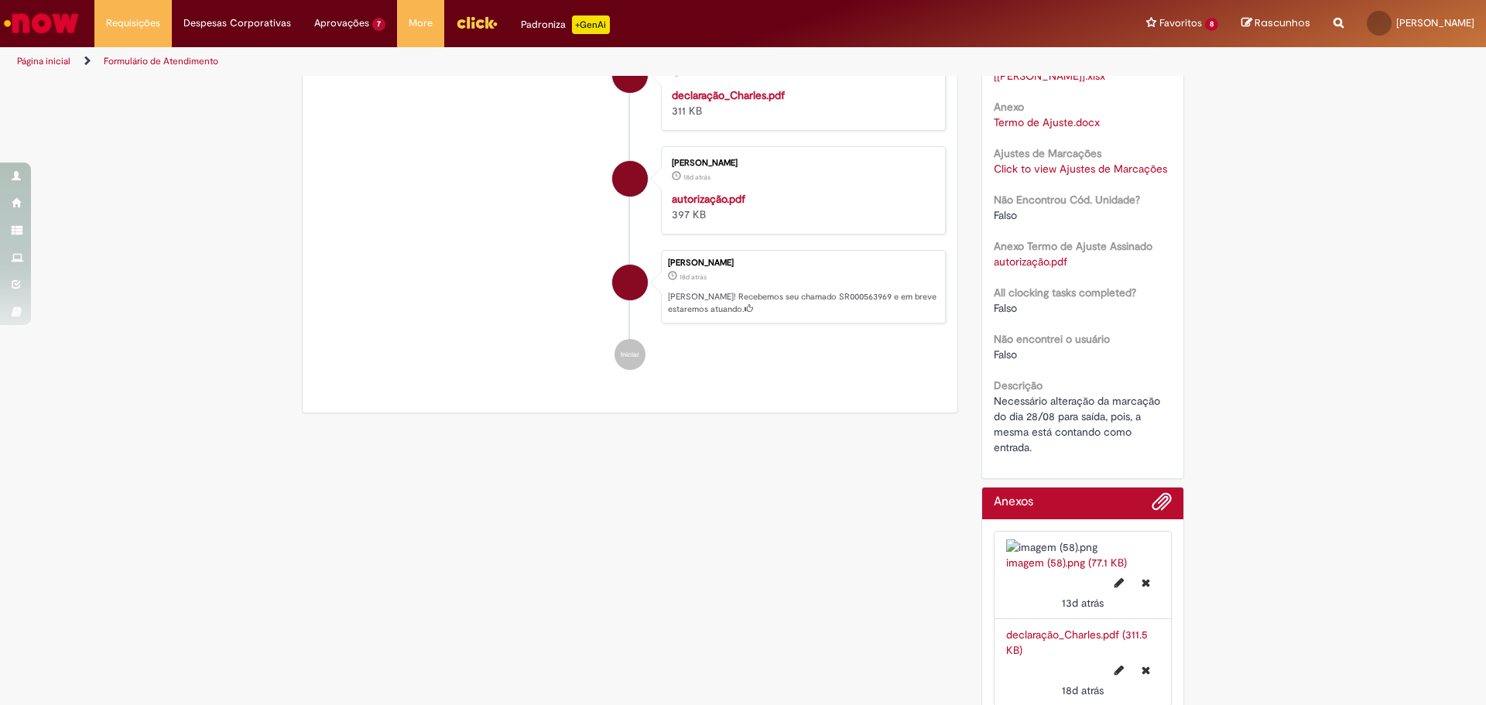
click at [770, 283] on p "18d atrás 18 dias atrás" at bounding box center [802, 275] width 269 height 15
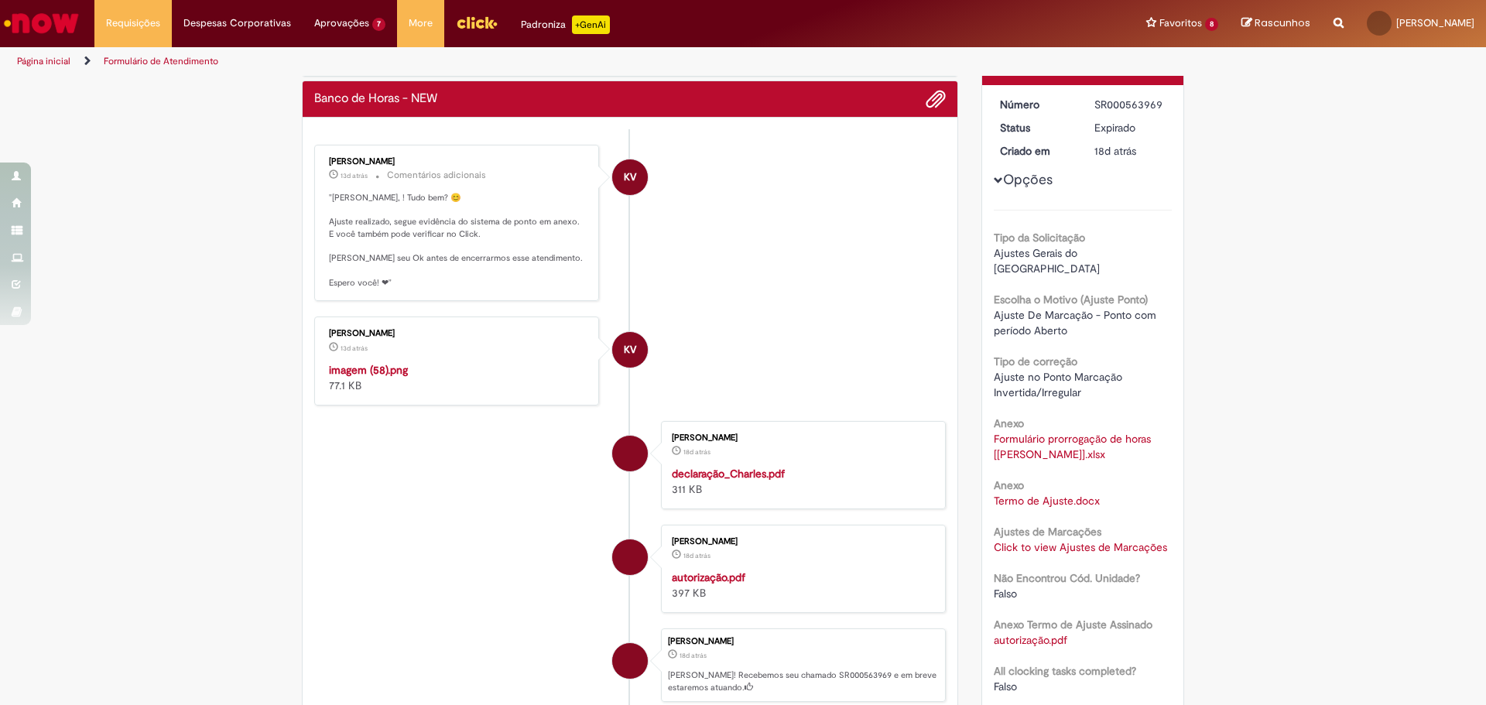
scroll to position [0, 0]
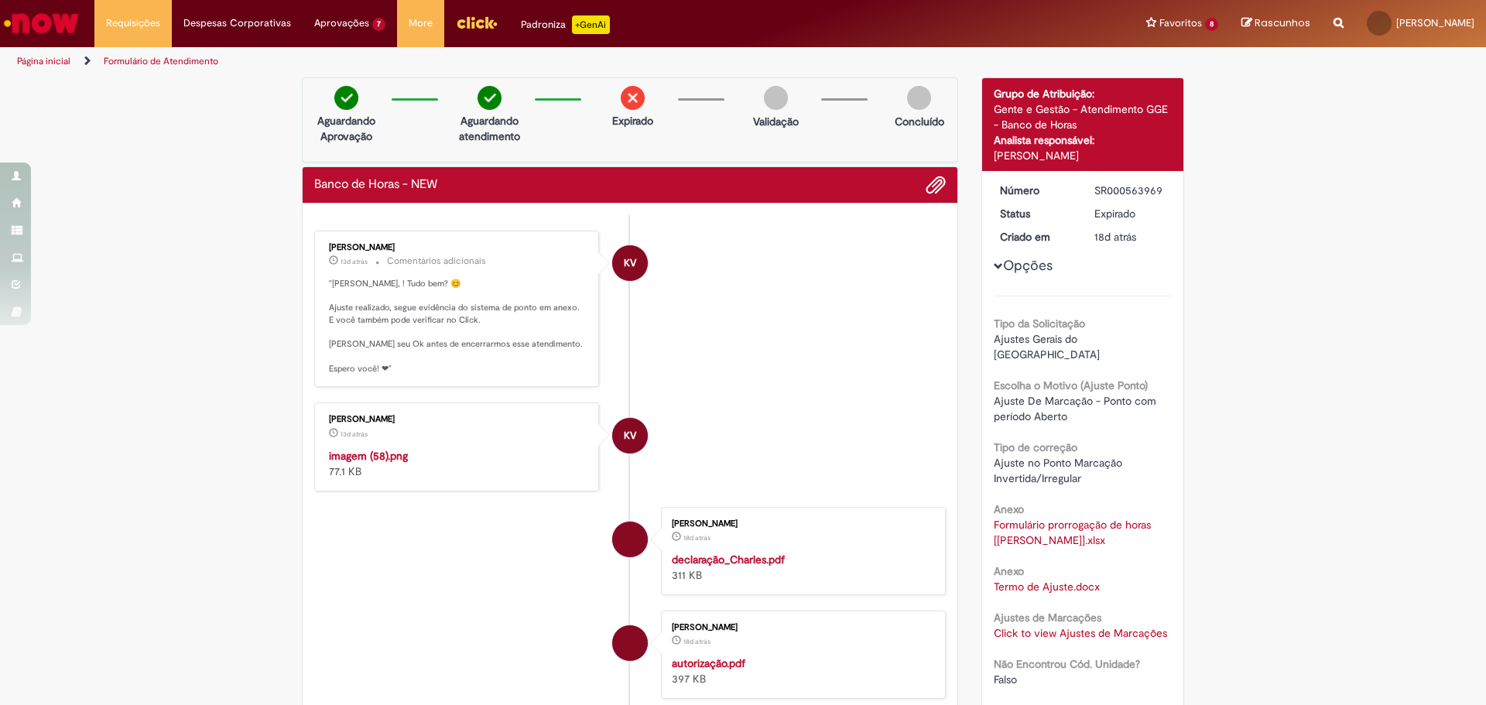
click at [747, 304] on li "KV [PERSON_NAME] 13d atrás 13 dias atrás Comentários adicionais "[PERSON_NAME],…" at bounding box center [629, 309] width 631 height 157
click at [527, 265] on p "13d atrás 13 dias atrás Comentários adicionais" at bounding box center [458, 261] width 258 height 18
drag, startPoint x: 757, startPoint y: 149, endPoint x: 905, endPoint y: 289, distance: 203.6
click at [758, 149] on div "Aguardando Aprovação Aguardando atendimento Expirado Validação Concluído" at bounding box center [630, 119] width 656 height 85
click at [899, 313] on li "KV [PERSON_NAME] 13d atrás 13 dias atrás Comentários adicionais "[PERSON_NAME],…" at bounding box center [629, 309] width 631 height 157
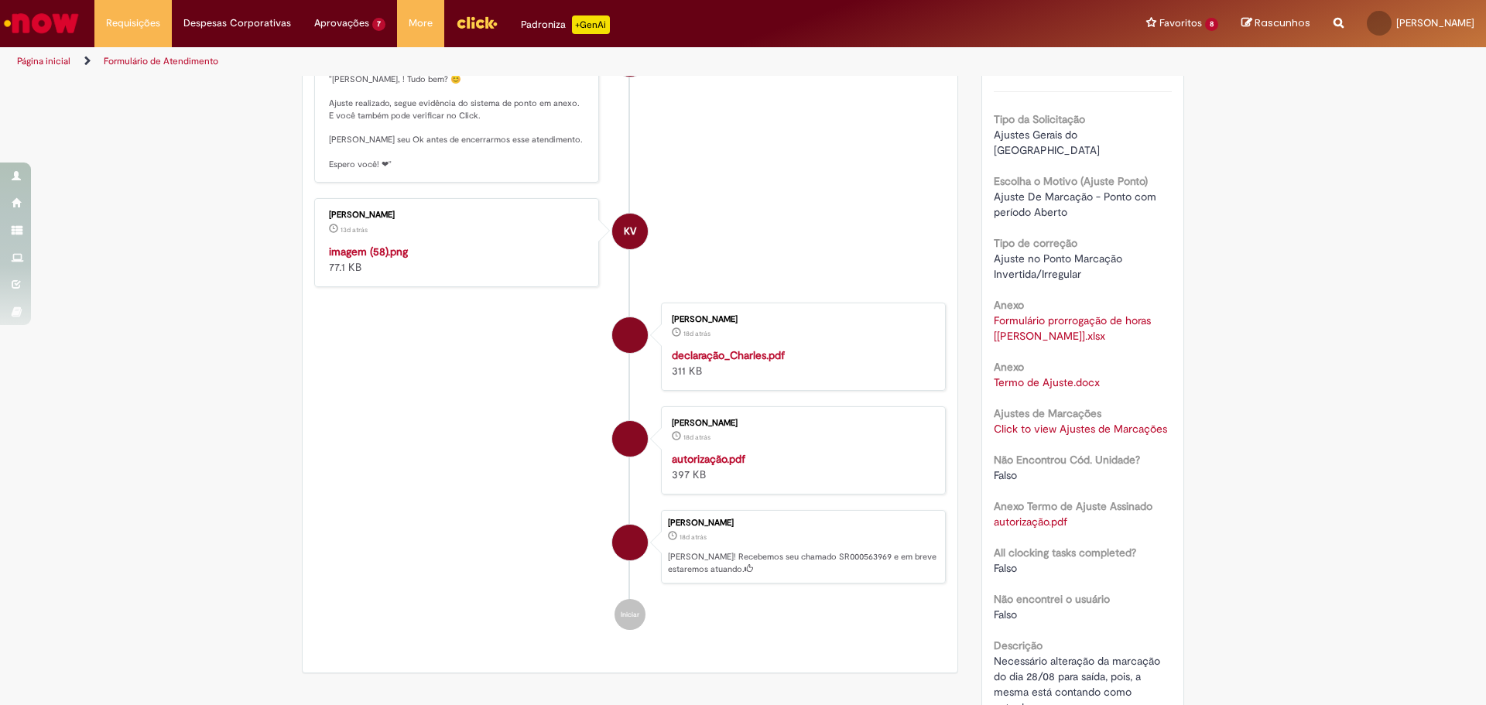
scroll to position [310, 0]
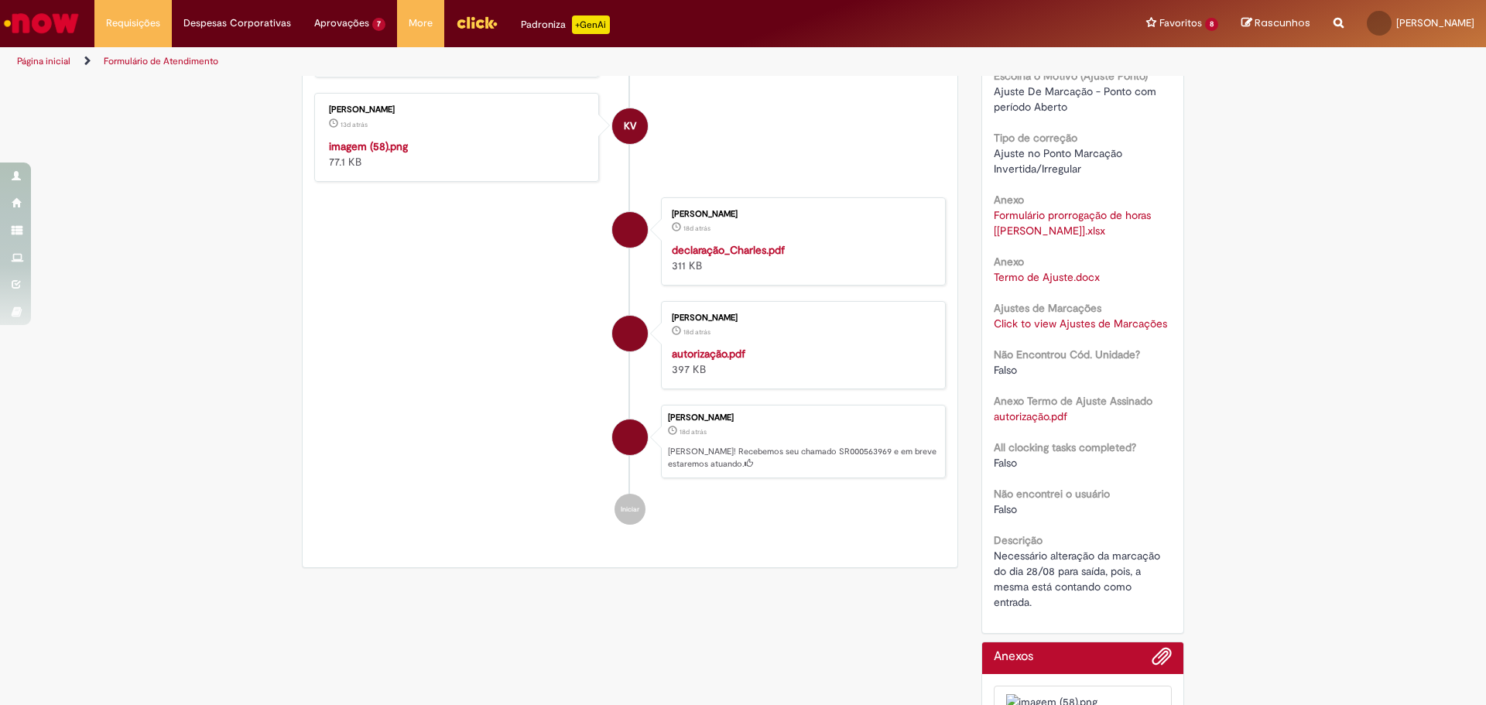
click at [704, 361] on strong "autorização.pdf" at bounding box center [709, 354] width 74 height 14
click at [1229, 154] on div "Verificar Código de Barras Aguardando Aprovação Aguardando atendimento Expirado…" at bounding box center [743, 324] width 1486 height 1113
click at [1228, 241] on div "Verificar Código de Barras Aguardando Aprovação Aguardando atendimento Expirado…" at bounding box center [743, 324] width 1486 height 1113
click at [1033, 270] on link "Termo de Ajuste.docx" at bounding box center [1047, 277] width 106 height 14
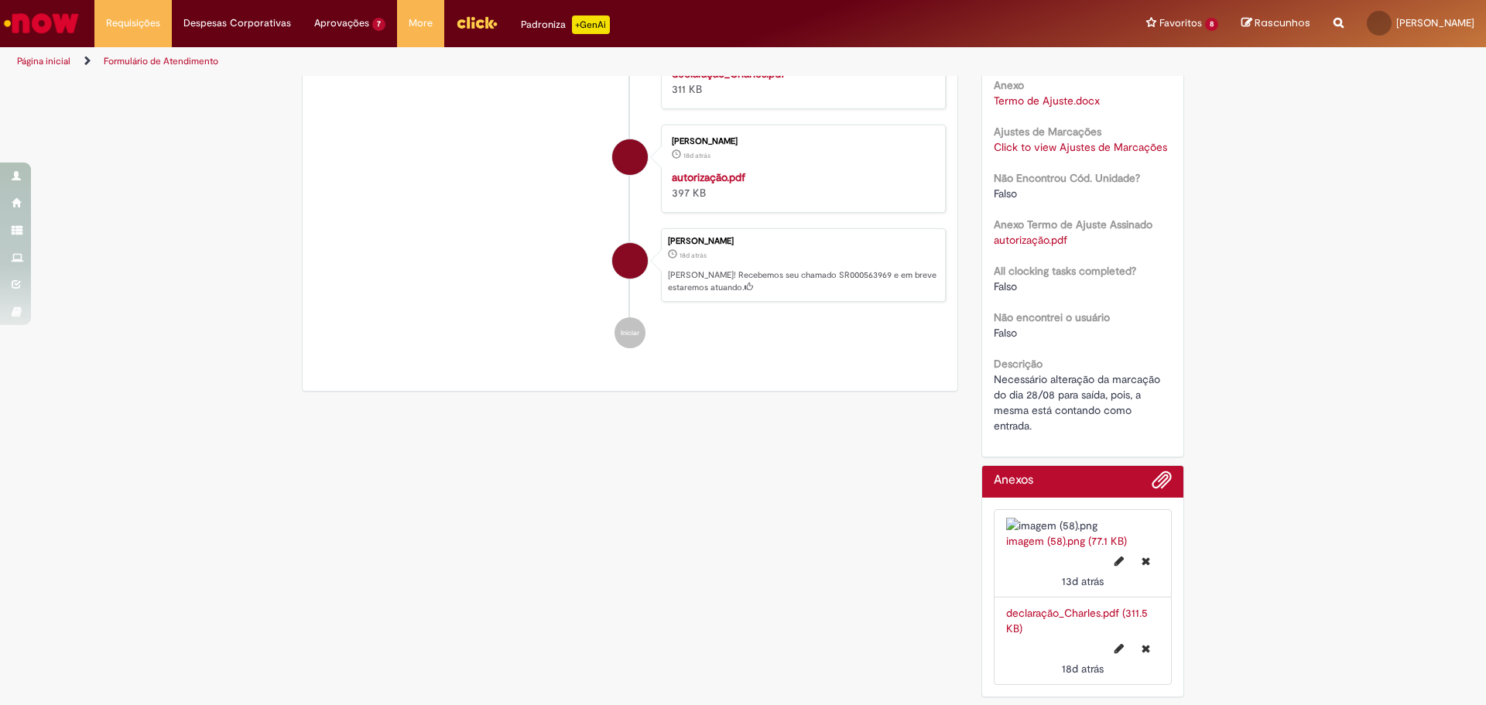
scroll to position [515, 0]
click at [1089, 616] on link "declaração_Charles.pdf (311.5 KB)" at bounding box center [1077, 620] width 142 height 29
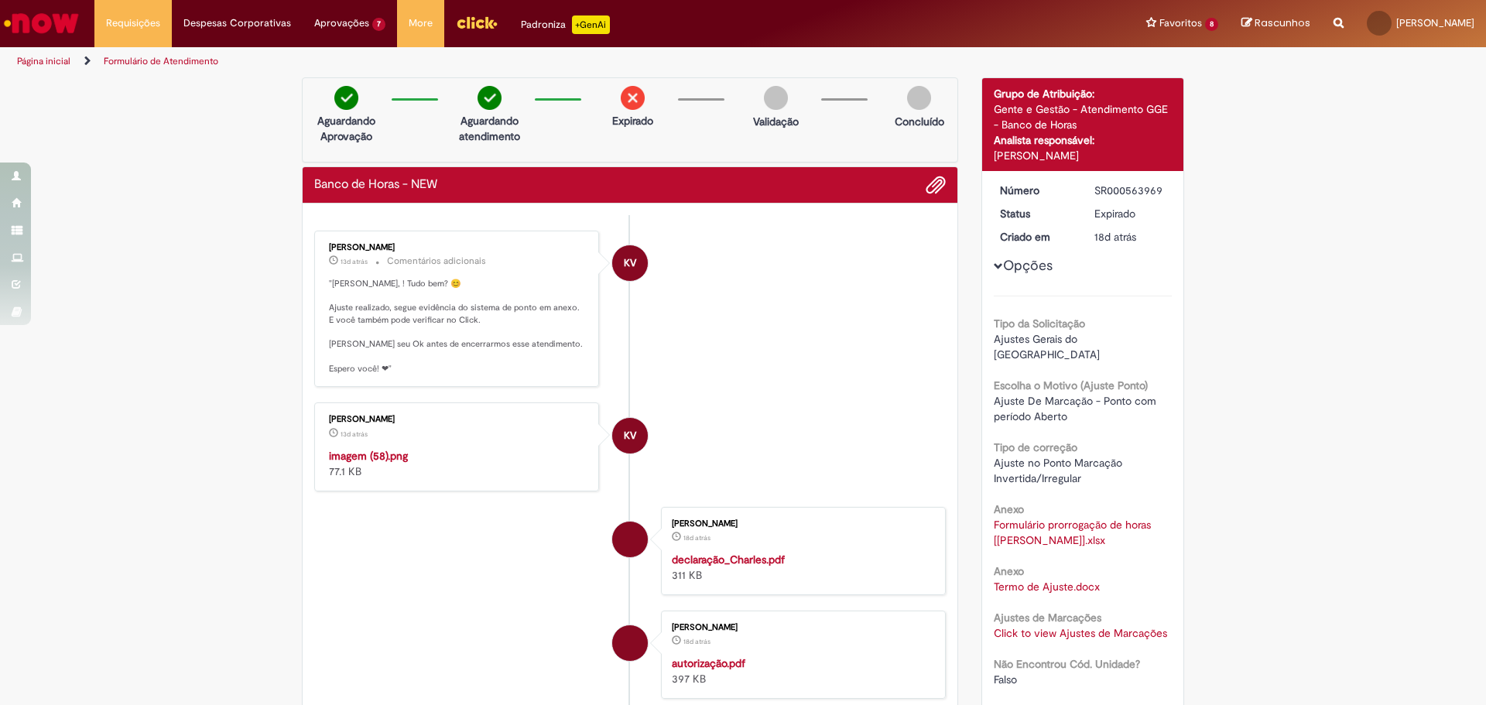
scroll to position [232, 0]
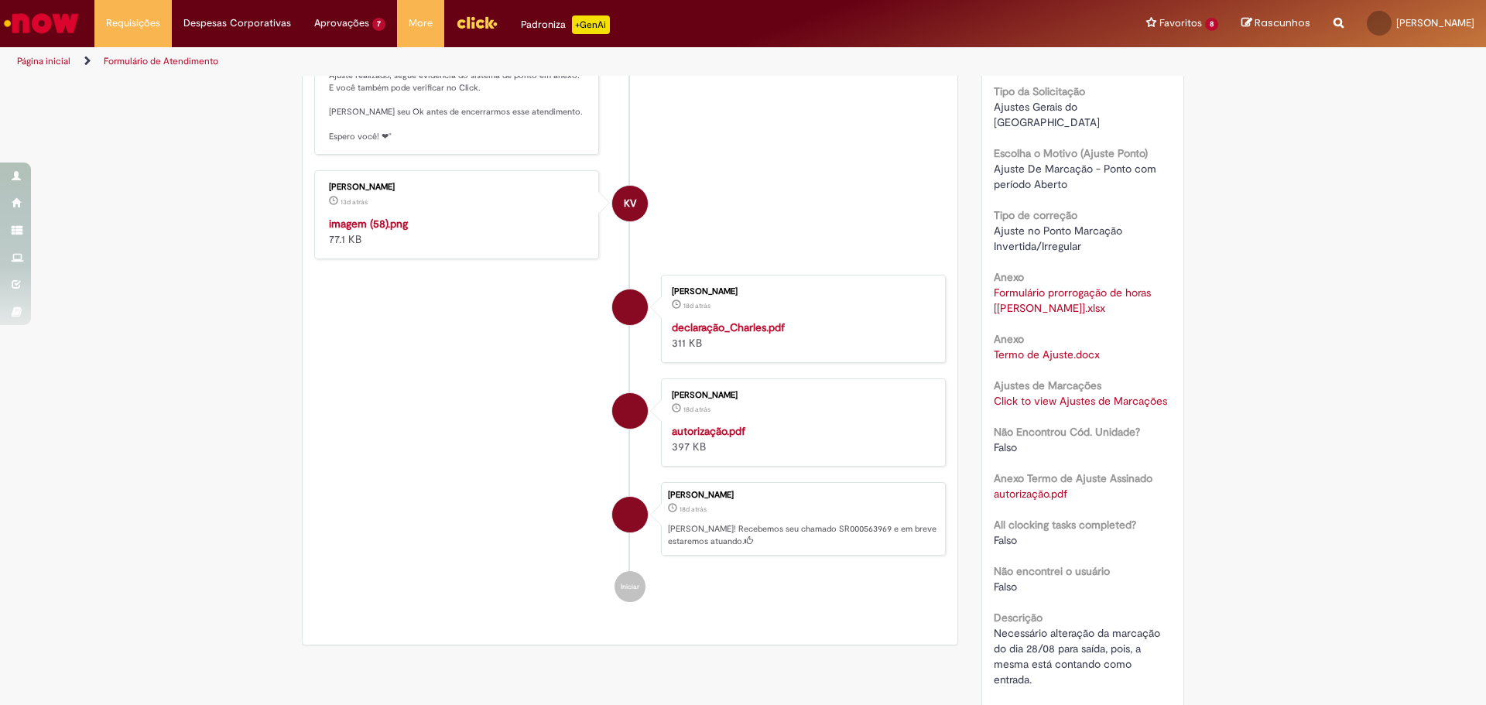
click at [1063, 286] on link "Formulário prorrogação de horas [[PERSON_NAME]].xlsx" at bounding box center [1074, 300] width 160 height 29
